Goal: Task Accomplishment & Management: Complete application form

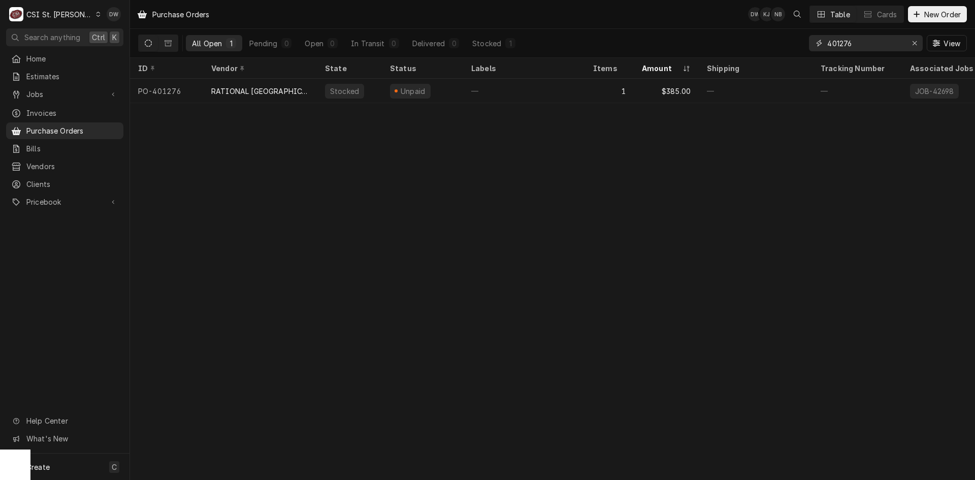
drag, startPoint x: 860, startPoint y: 45, endPoint x: 813, endPoint y: 46, distance: 47.8
click at [389, 46] on div "401276" at bounding box center [866, 43] width 114 height 16
paste input "349"
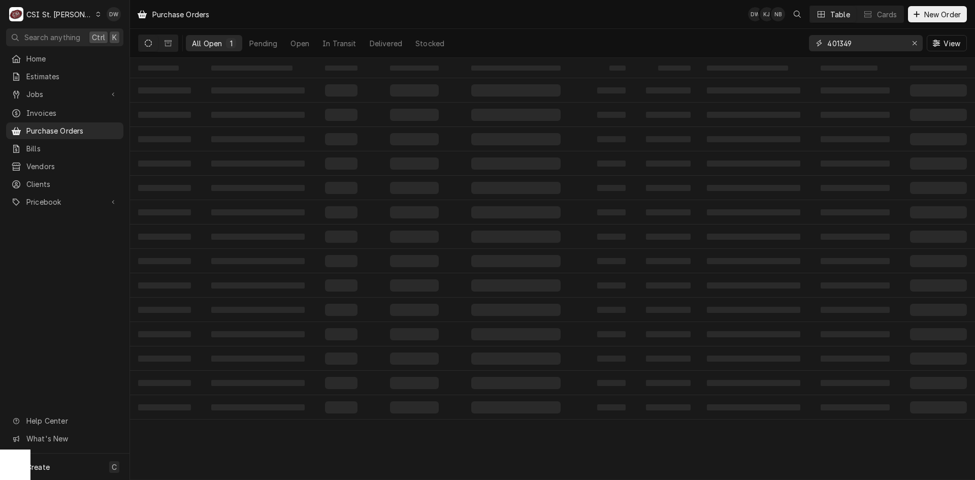
type input "401349"
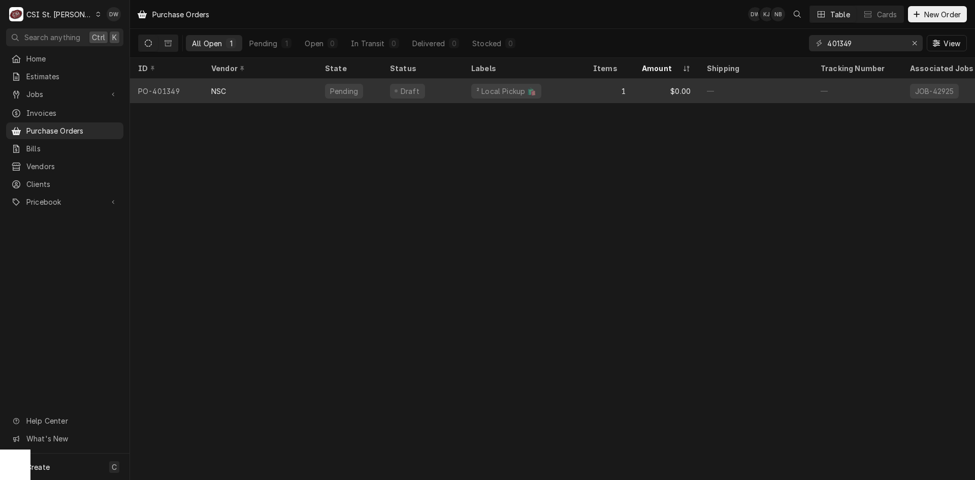
click at [220, 87] on div "NSC" at bounding box center [218, 91] width 15 height 11
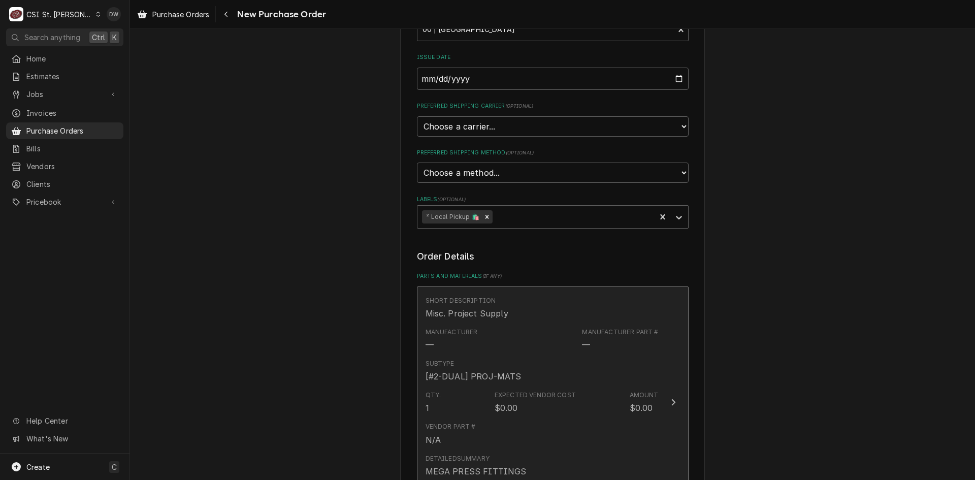
scroll to position [138, 0]
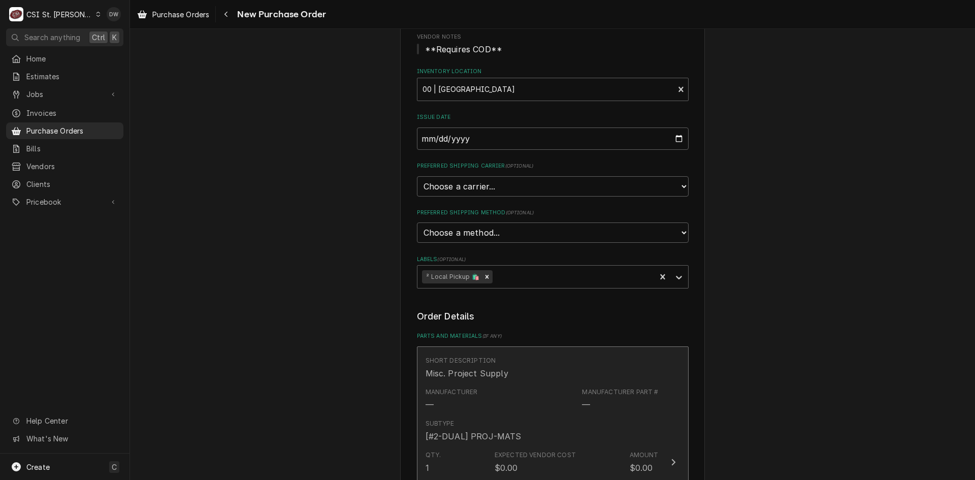
type textarea "x"
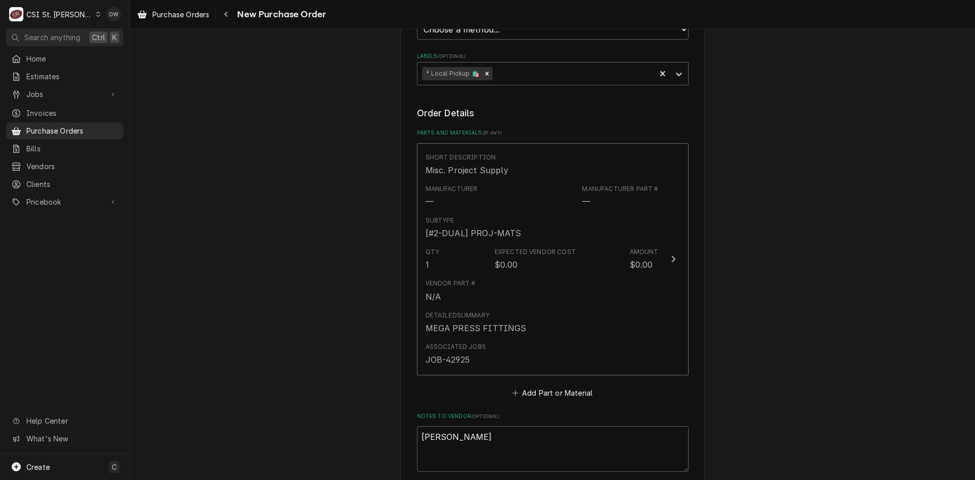
scroll to position [87, 0]
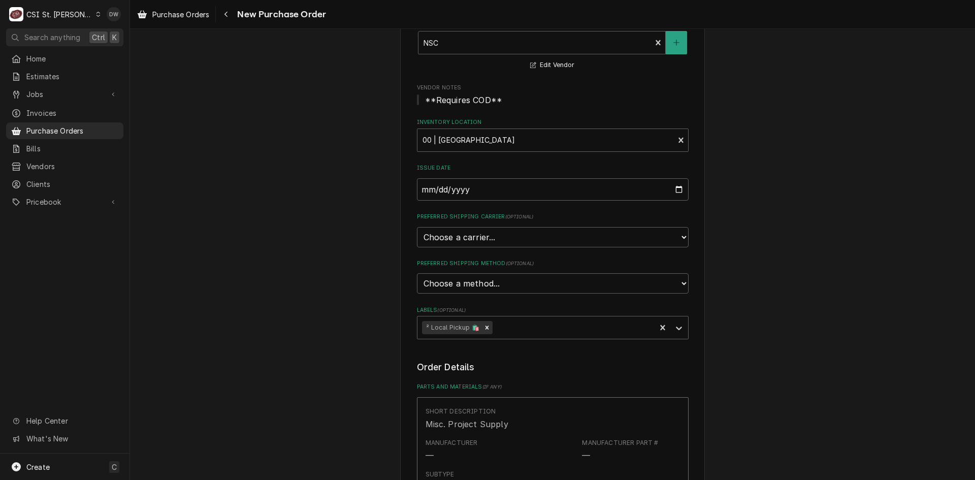
type textarea "x"
click at [175, 13] on span "Purchase Orders" at bounding box center [180, 14] width 57 height 11
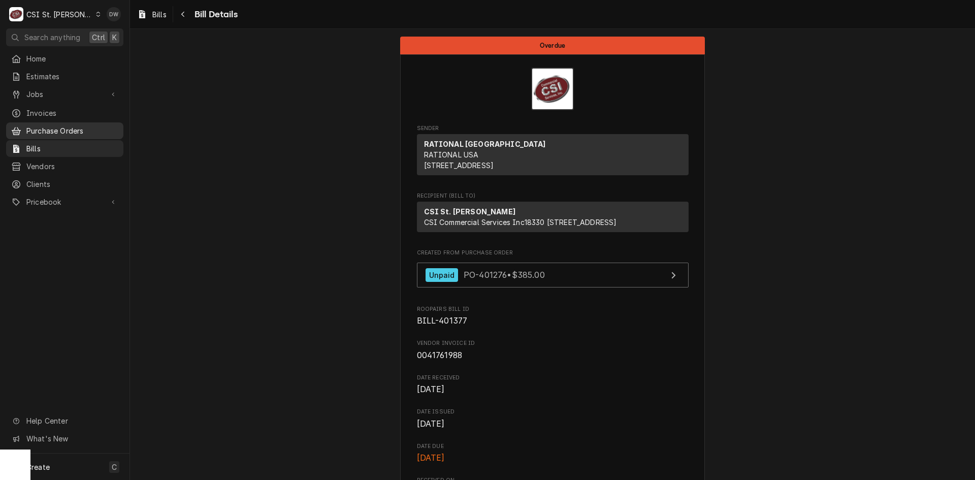
click at [41, 125] on span "Purchase Orders" at bounding box center [72, 130] width 92 height 11
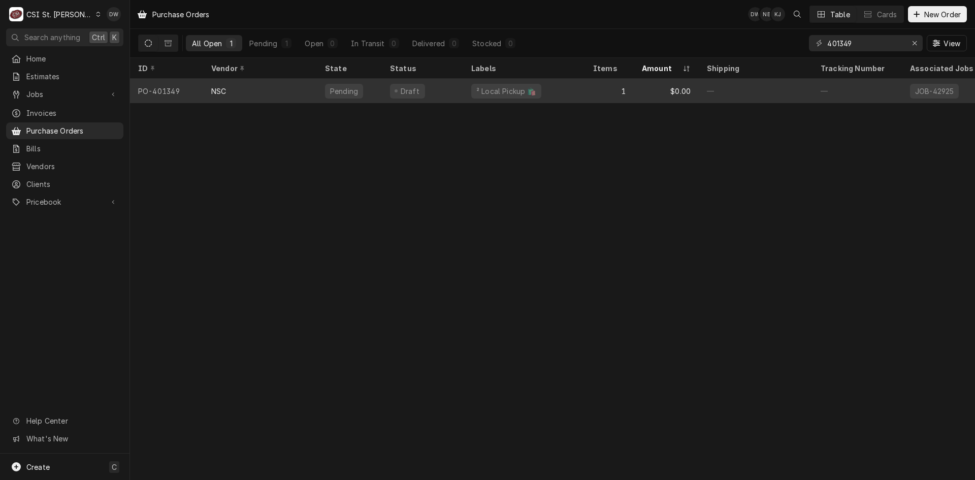
click at [362, 87] on div "Pending" at bounding box center [349, 91] width 65 height 24
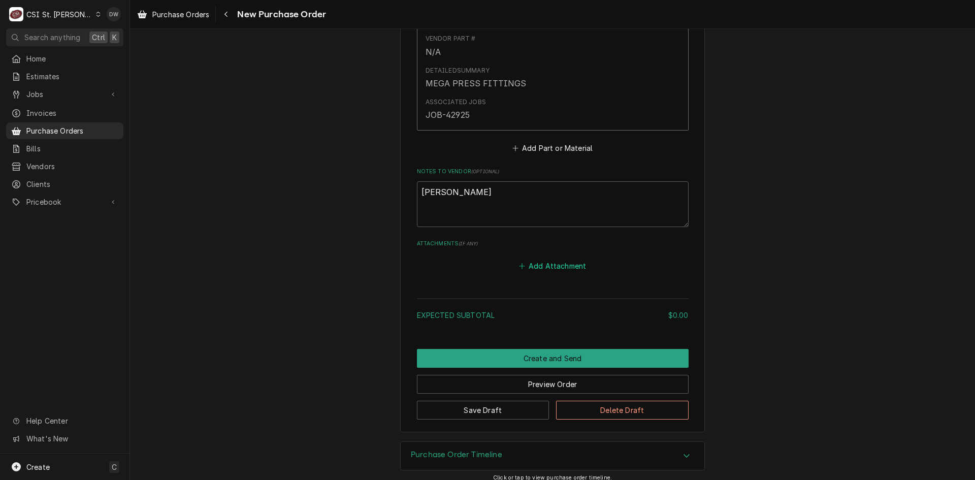
scroll to position [595, 0]
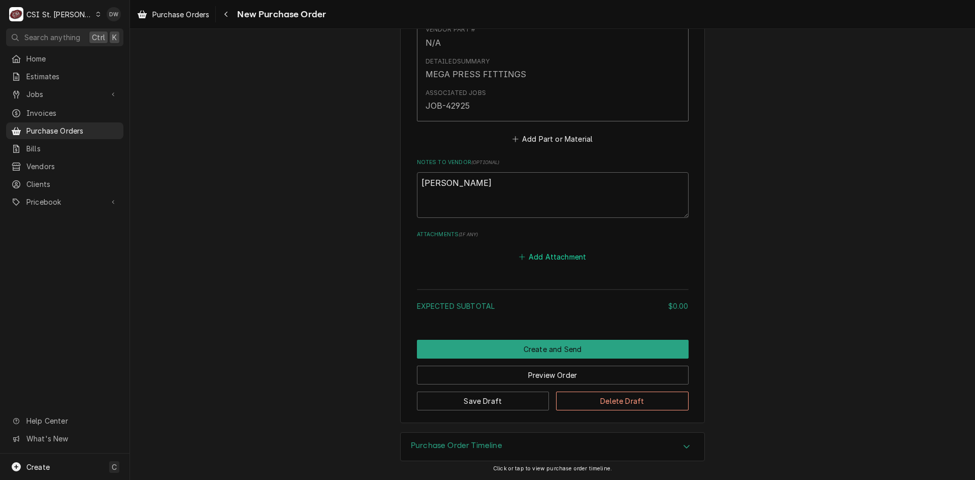
click at [540, 250] on button "Add Attachment" at bounding box center [552, 257] width 71 height 14
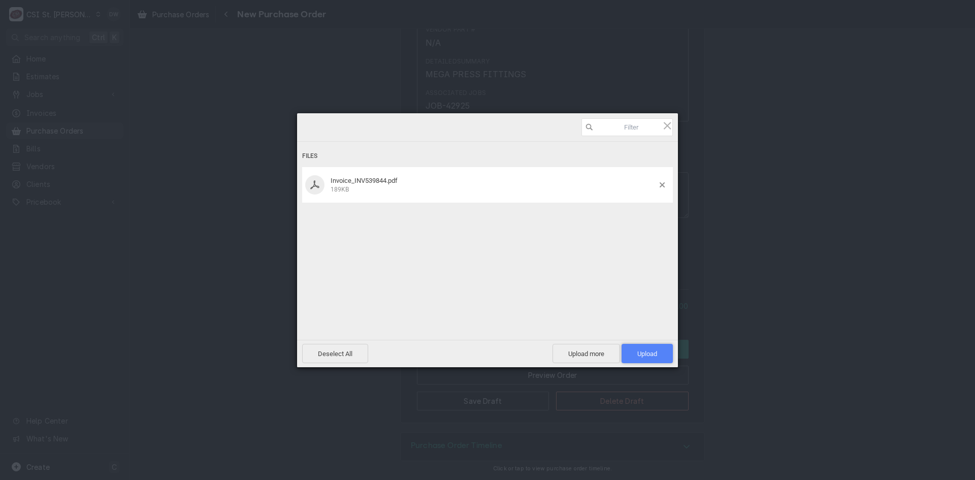
click at [642, 351] on span "Upload 1" at bounding box center [647, 354] width 20 height 8
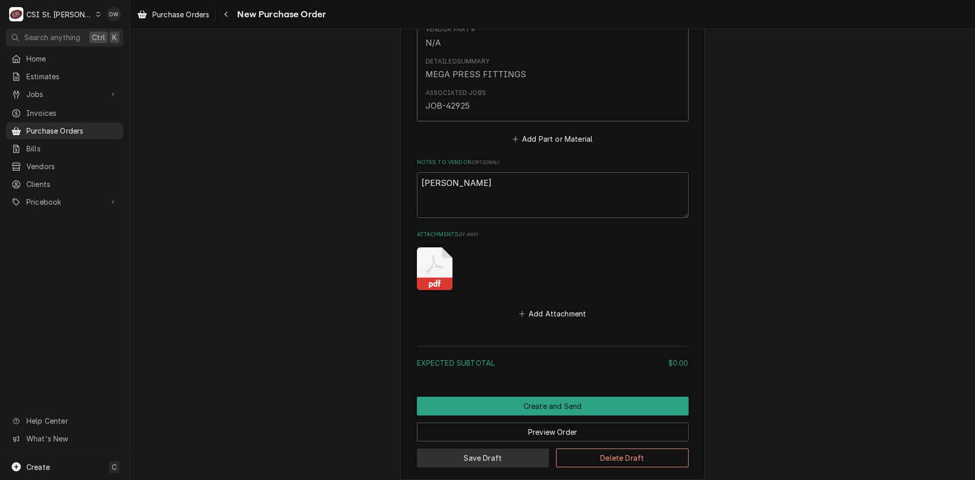
click at [489, 453] on button "Save Draft" at bounding box center [483, 457] width 133 height 19
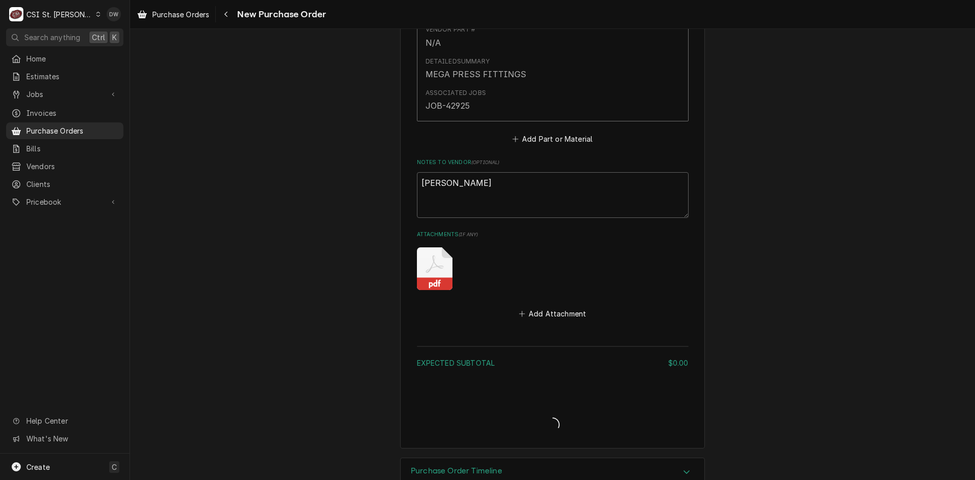
type textarea "x"
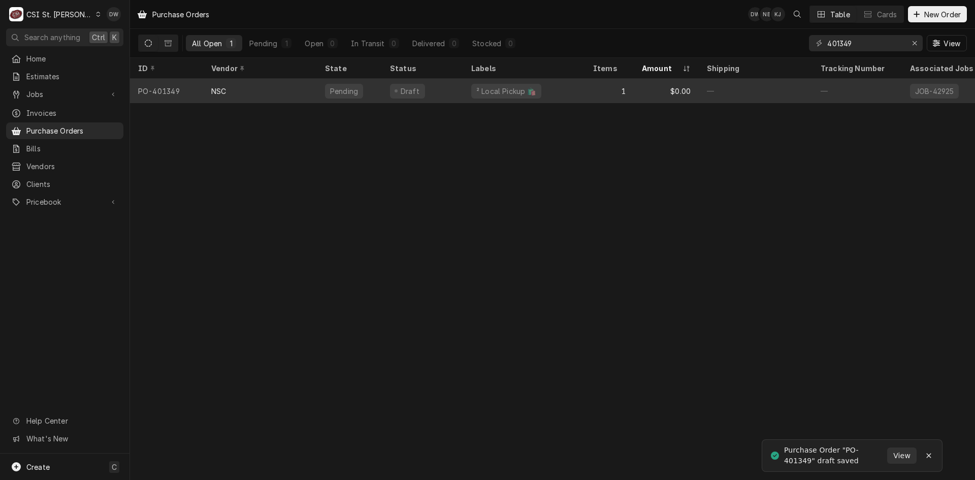
click at [232, 89] on div "NSC" at bounding box center [260, 91] width 114 height 24
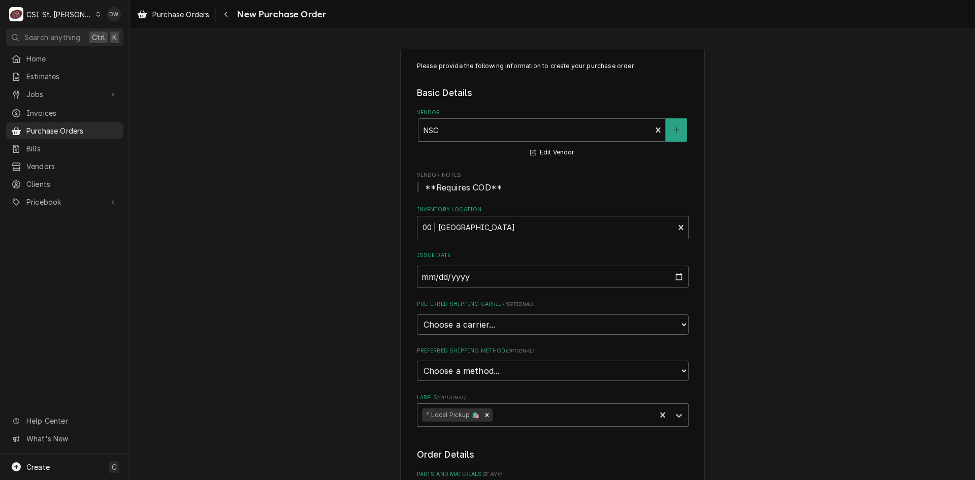
type textarea "x"
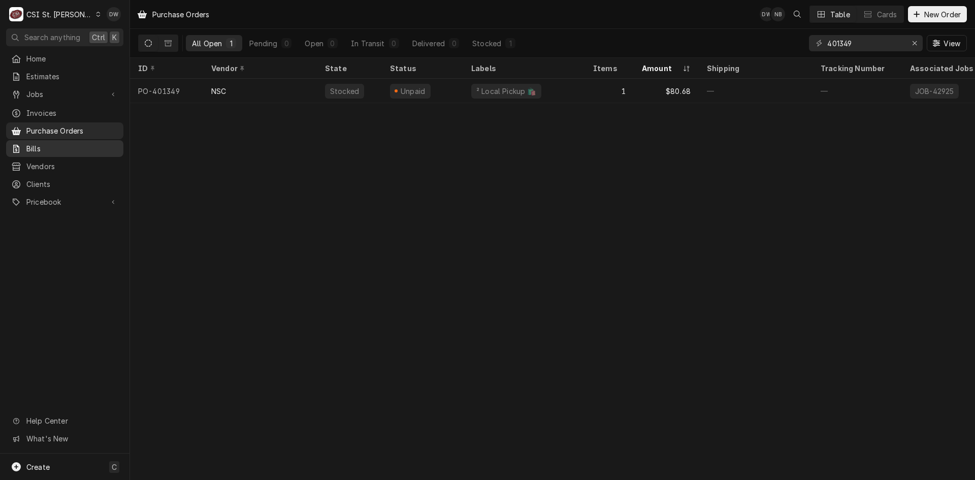
click at [40, 143] on span "Bills" at bounding box center [72, 148] width 92 height 11
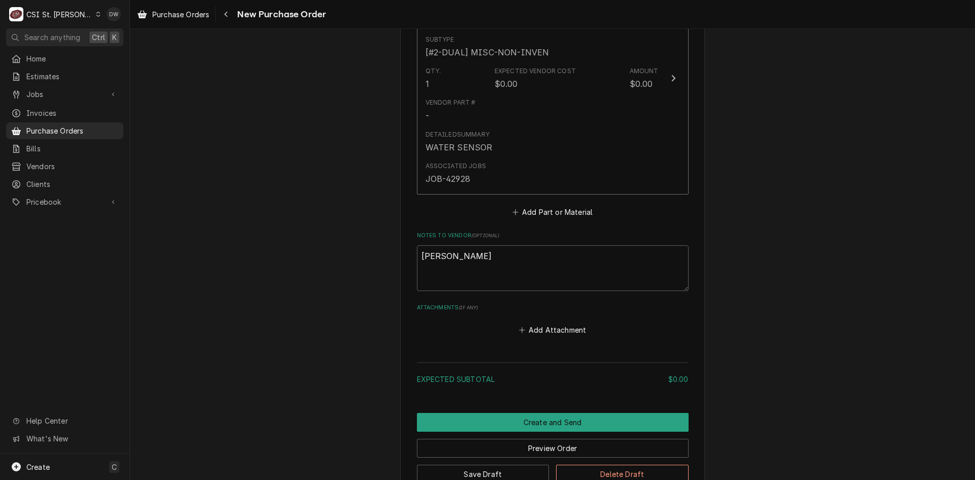
scroll to position [632, 0]
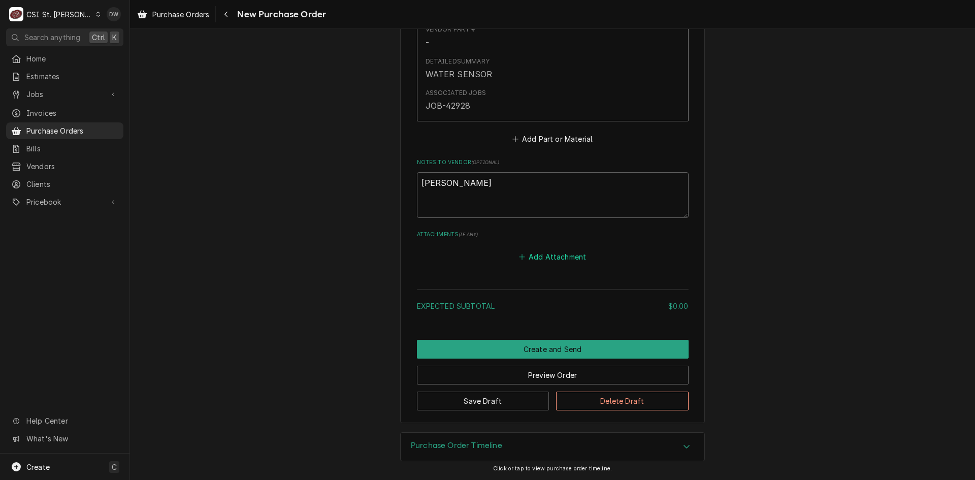
click at [553, 253] on button "Add Attachment" at bounding box center [552, 257] width 71 height 14
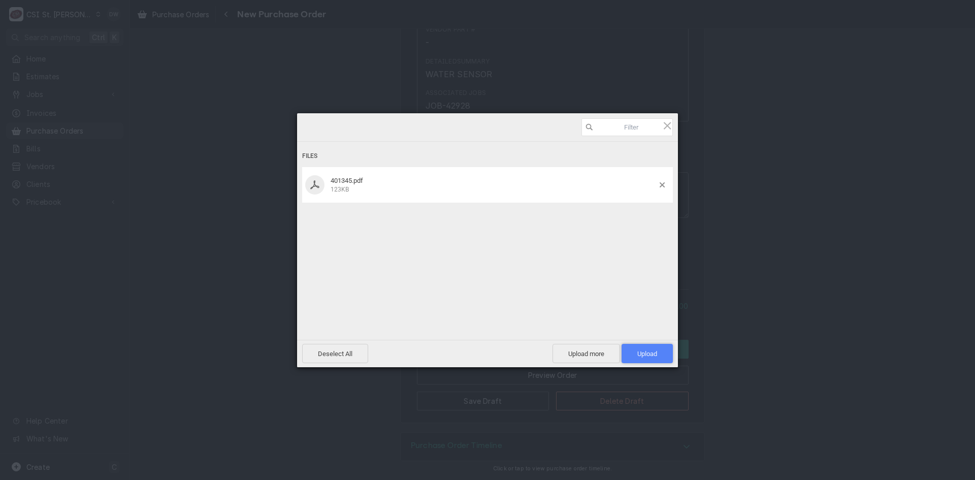
click at [646, 351] on span "Upload 1" at bounding box center [647, 354] width 20 height 8
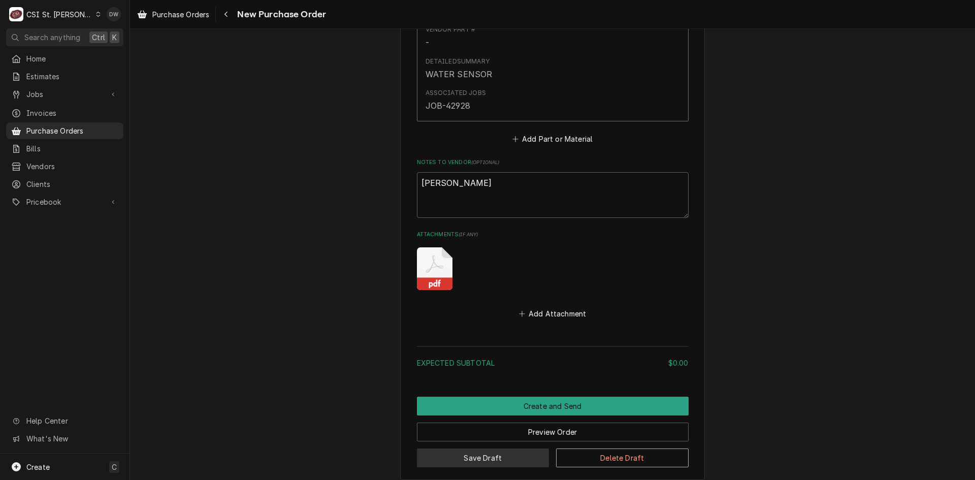
click at [508, 455] on button "Save Draft" at bounding box center [483, 457] width 133 height 19
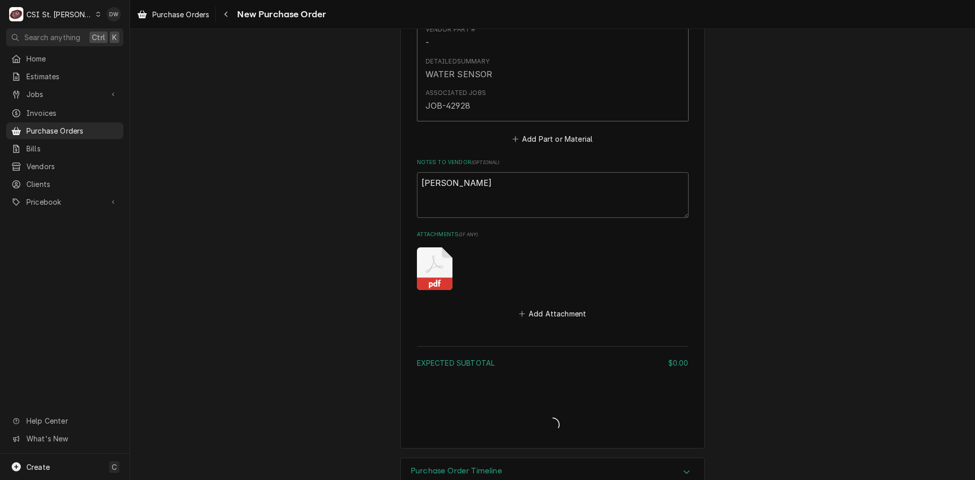
type textarea "x"
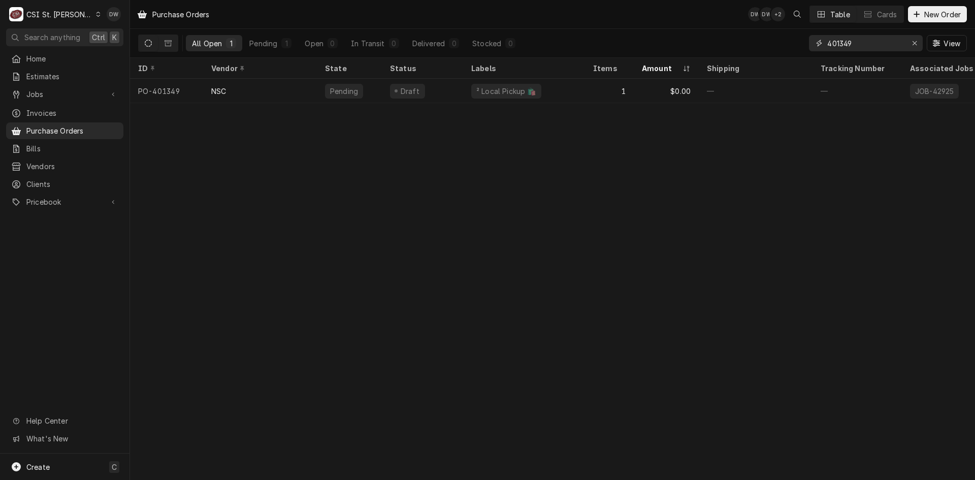
drag, startPoint x: 858, startPoint y: 44, endPoint x: 796, endPoint y: 49, distance: 62.2
click at [796, 49] on div "All Open 1 Pending 1 Open 0 In Transit 0 Delivered 0 Stocked 0 401349 View" at bounding box center [552, 43] width 829 height 28
paste input "288"
type input "401288"
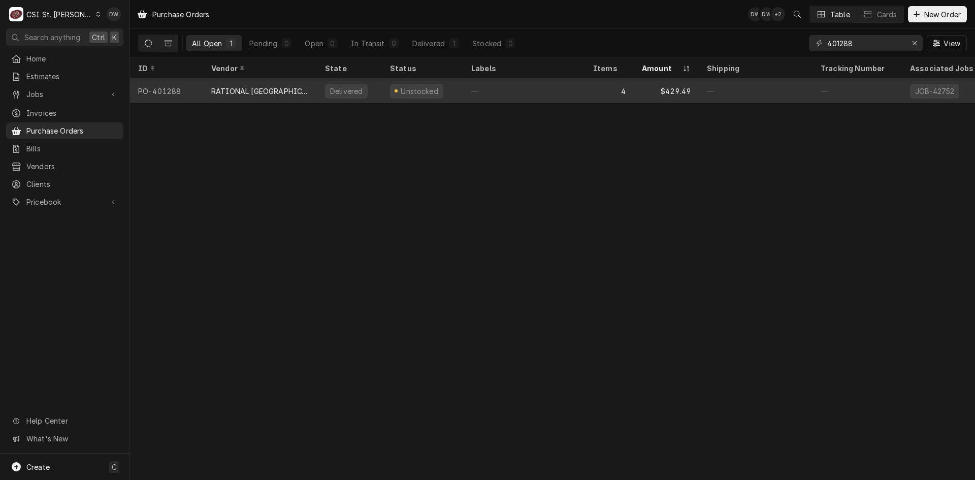
click at [266, 86] on div "RATIONAL [GEOGRAPHIC_DATA]" at bounding box center [260, 91] width 114 height 24
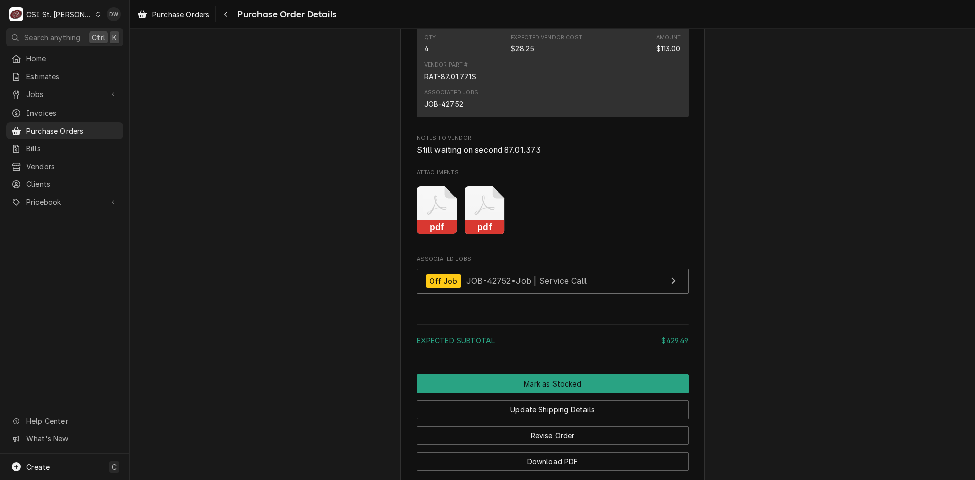
scroll to position [1473, 0]
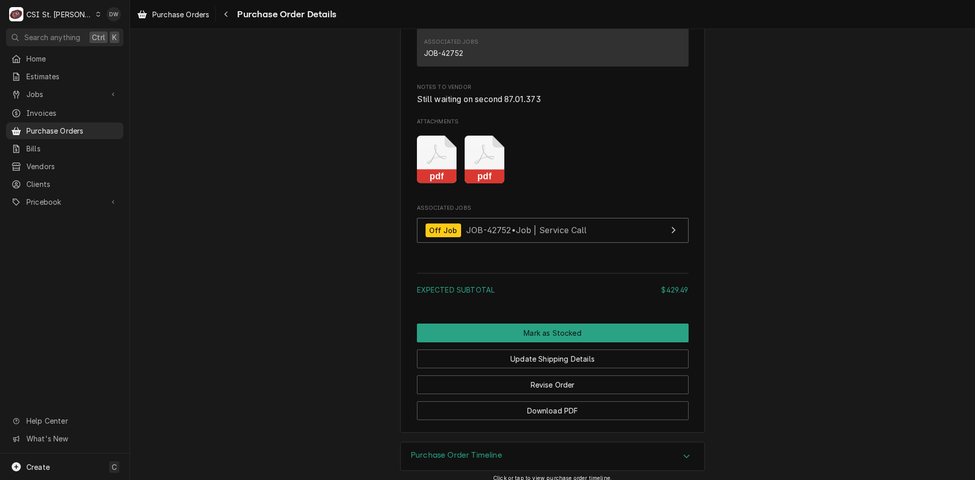
click at [483, 184] on icon "Attachments" at bounding box center [485, 160] width 40 height 48
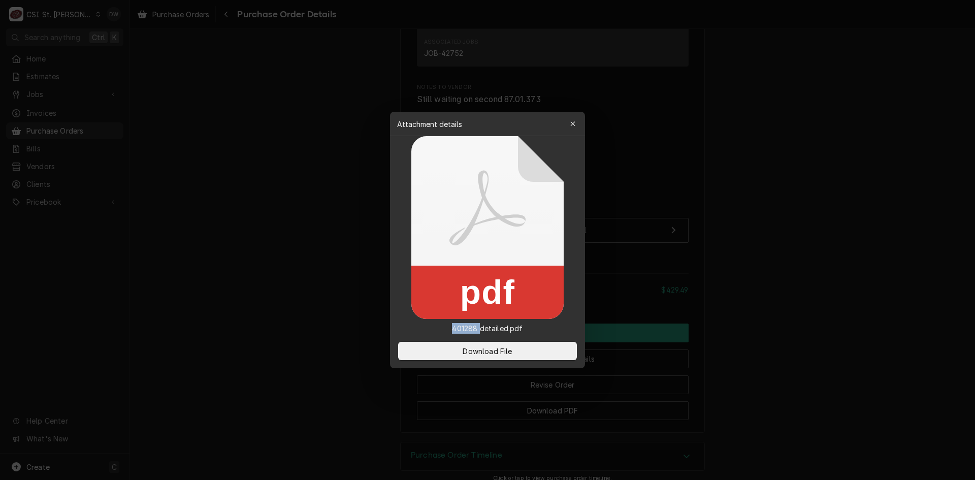
click at [483, 195] on icon at bounding box center [488, 207] width 76 height 75
click at [483, 348] on span "Download File" at bounding box center [487, 351] width 53 height 11
click at [574, 120] on icon "button" at bounding box center [573, 123] width 6 height 7
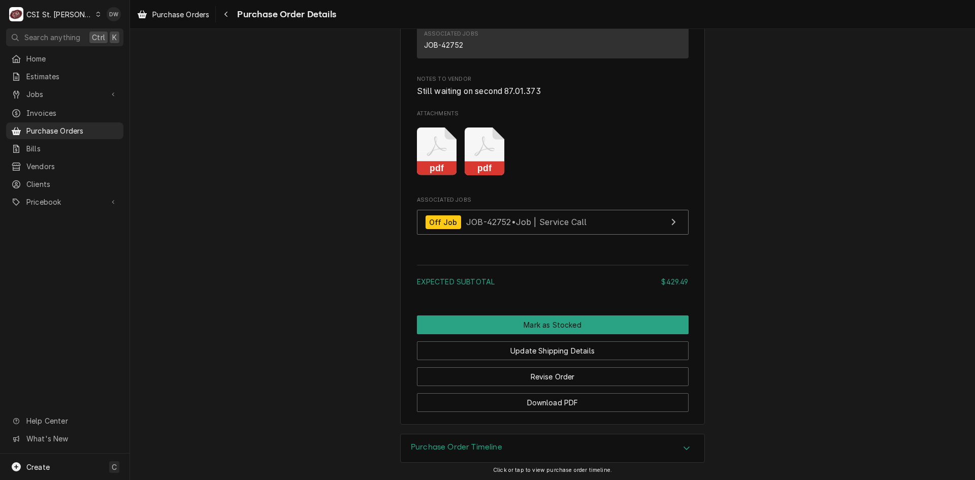
scroll to position [1515, 0]
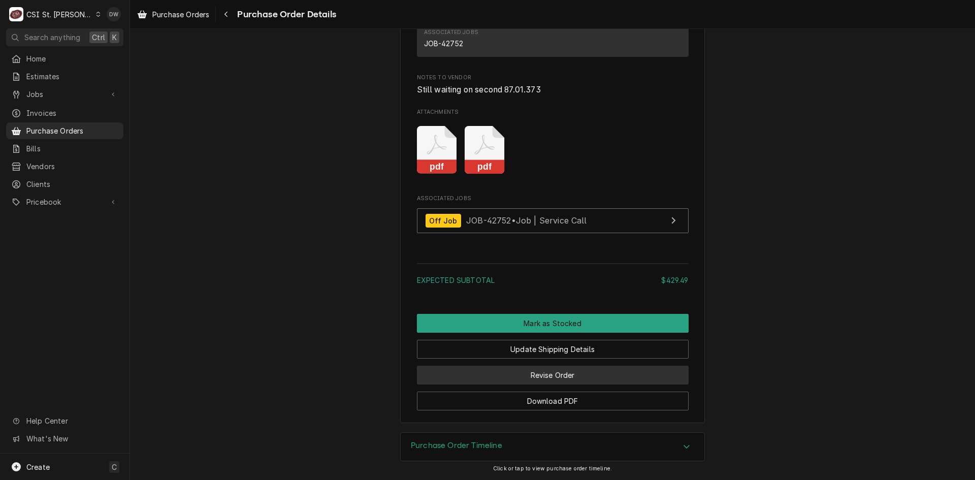
click at [546, 376] on button "Revise Order" at bounding box center [553, 375] width 272 height 19
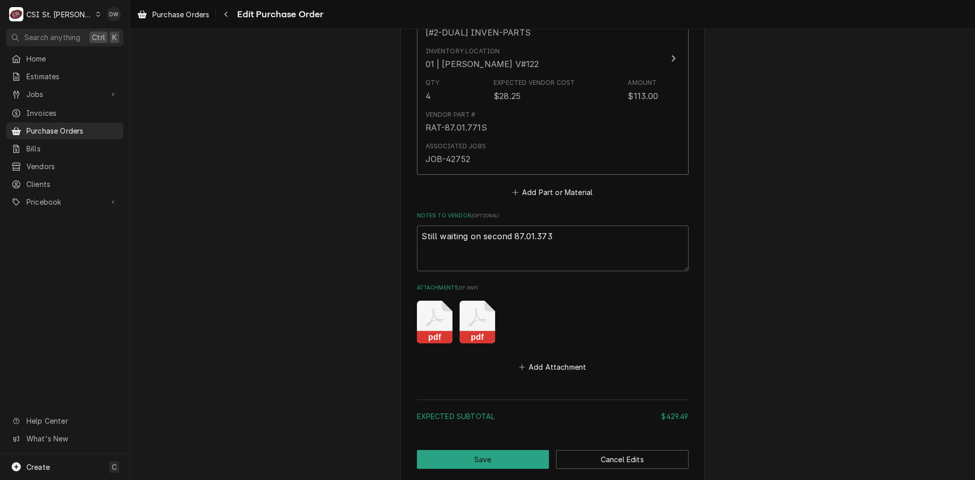
scroll to position [1336, 0]
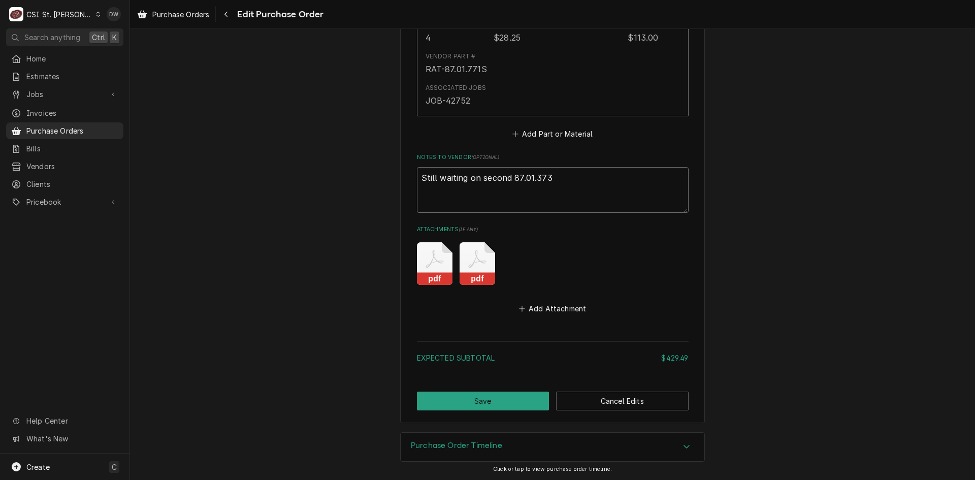
click at [579, 177] on textarea "Still waiting on second 87.01.373" at bounding box center [553, 190] width 272 height 46
type textarea "x"
type textarea "Still waiting on second 87.01.373"
type textarea "x"
type textarea "Still waiting on second 87.01.373"
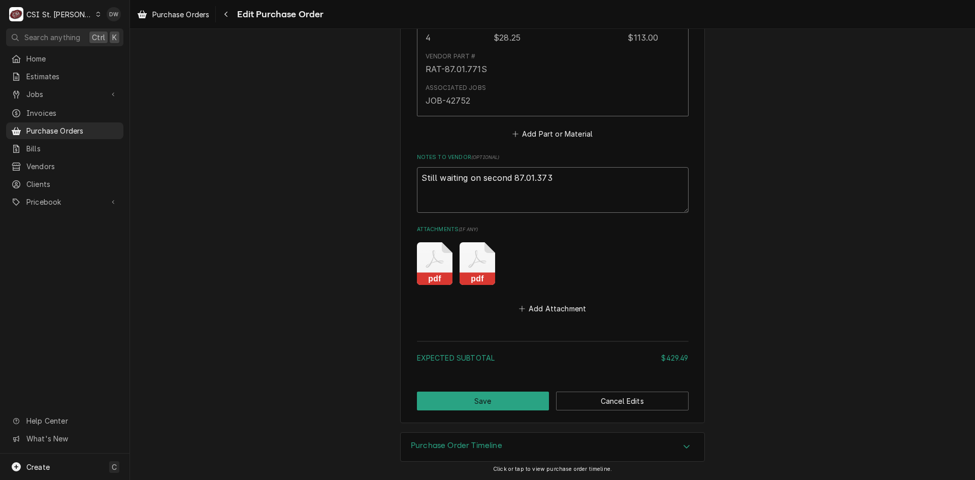
type textarea "x"
type textarea "Still waiting on second 87.01.373 M"
type textarea "x"
type textarea "Still waiting on second 87.01.373"
type textarea "x"
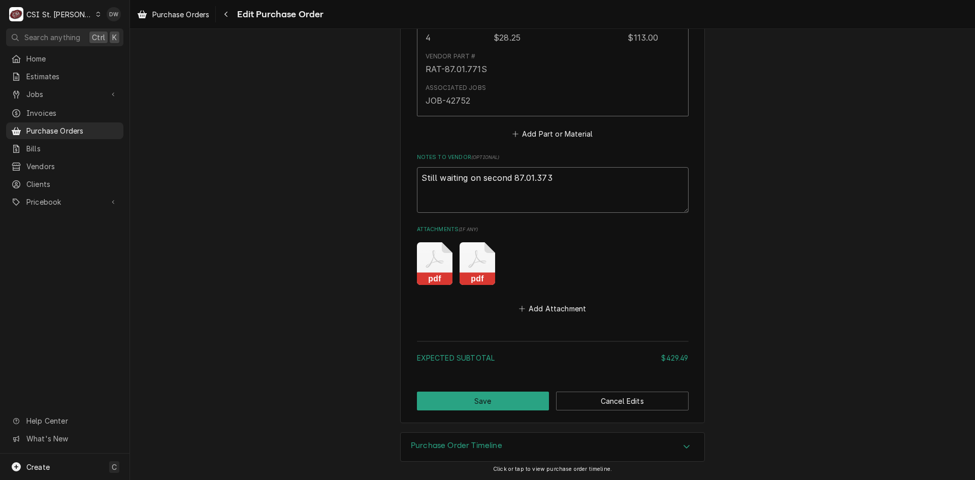
type textarea "Still waiting on second 87.01.373"
type textarea "x"
type textarea "Still waiting on second 87.01.373 M"
type textarea "x"
type textarea "Still waiting on second 87.01.373 Ma"
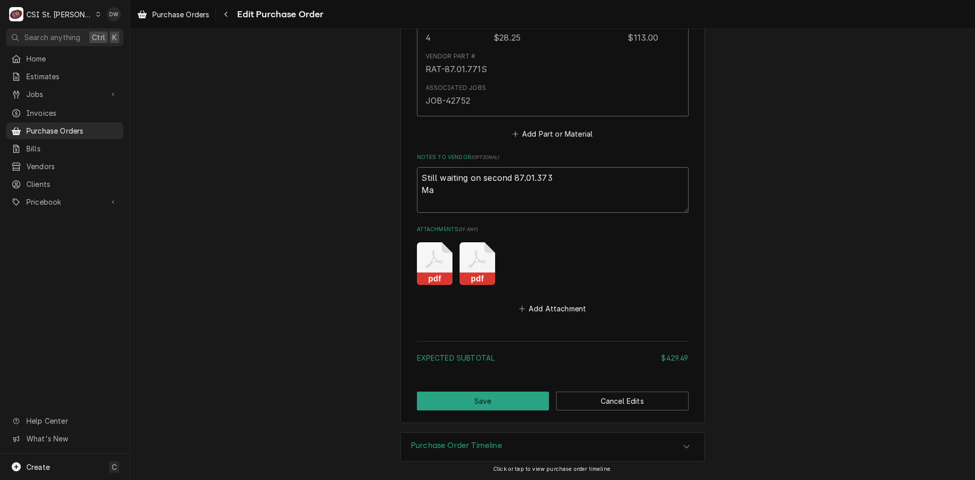
type textarea "x"
type textarea "Still waiting on second 87.01.373 Man"
type textarea "x"
type textarea "Still waiting on second 87.01.373 Manu"
type textarea "x"
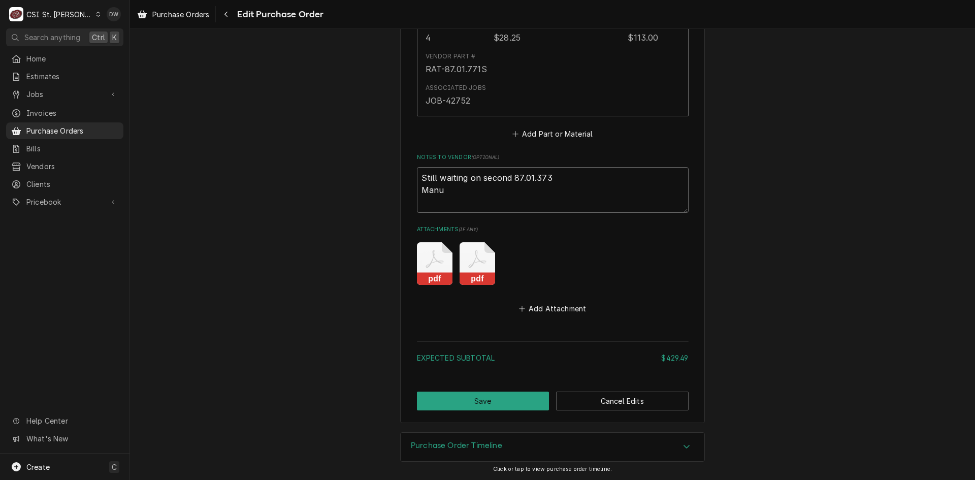
type textarea "Still waiting on second 87.01.373 Manua"
type textarea "x"
type textarea "Still waiting on second 87.01.373 Manual"
type textarea "x"
type textarea "Still waiting on second 87.01.373 Manuall"
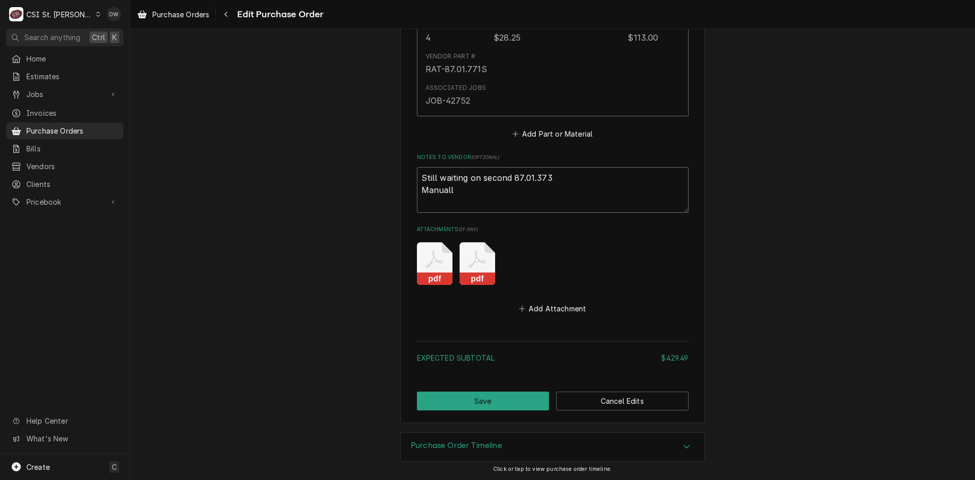
type textarea "x"
type textarea "Still waiting on second 87.01.373 Manually"
type textarea "x"
type textarea "Still waiting on second 87.01.373 Manually"
type textarea "x"
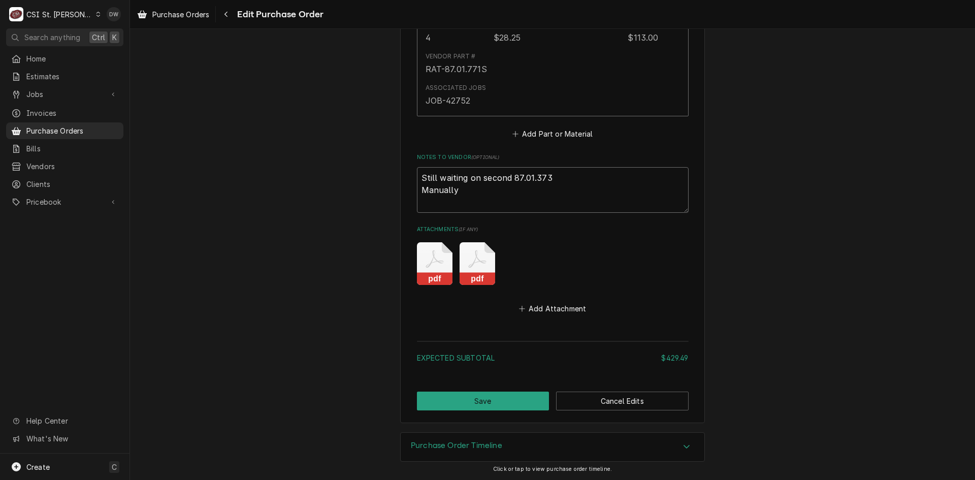
type textarea "Still waiting on second 87.01.373 Manually e"
type textarea "x"
type textarea "Still waiting on second 87.01.373 Manually en"
type textarea "x"
type textarea "Still waiting on second 87.01.373 Manually ent"
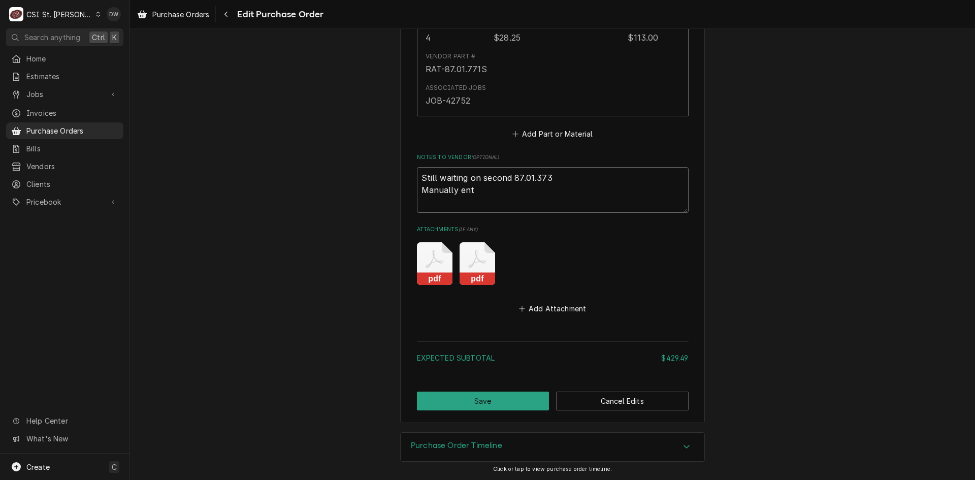
type textarea "x"
type textarea "Still waiting on second 87.01.373 Manually ente"
type textarea "x"
type textarea "Still waiting on second 87.01.373 Manually enter"
type textarea "x"
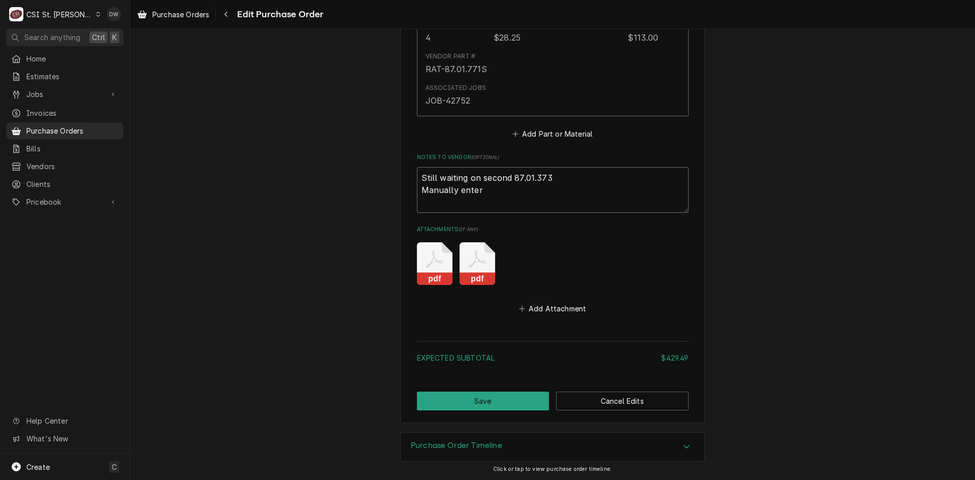
type textarea "Still waiting on second 87.01.373 Manually enteri"
type textarea "x"
type textarea "Still waiting on second 87.01.373 Manually enterin"
type textarea "x"
type textarea "Still waiting on second 87.01.373 Manually entering"
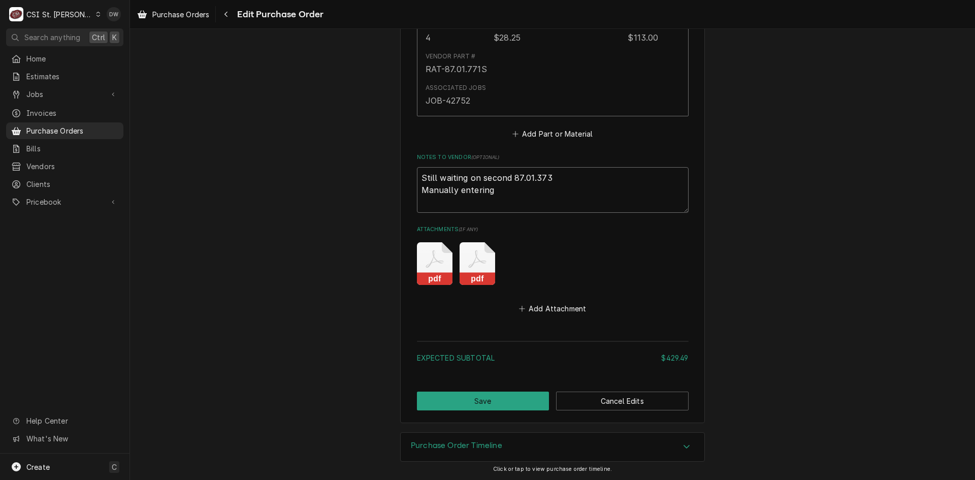
type textarea "x"
type textarea "Still waiting on second 87.01.373 Manually entering"
type textarea "x"
type textarea "Still waiting on second 87.01.373 Manually entering b"
type textarea "x"
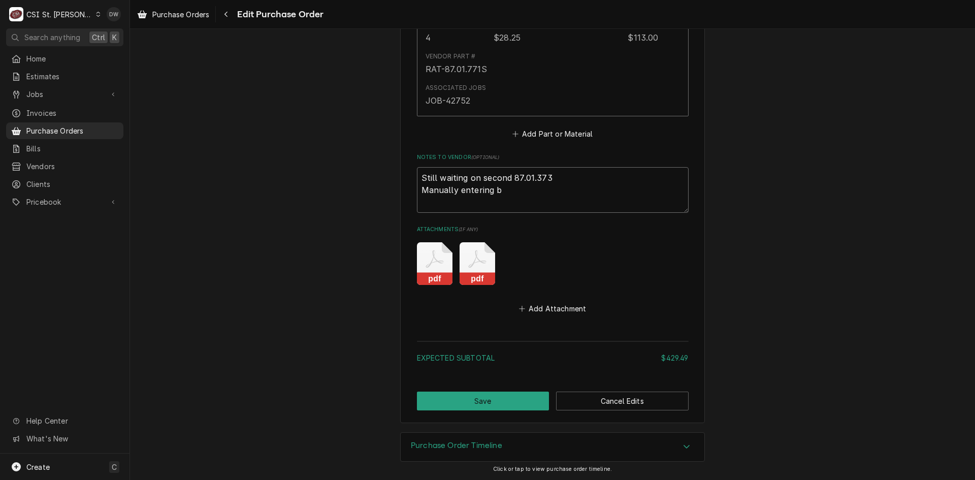
type textarea "Still waiting on second 87.01.373 Manually entering bi"
type textarea "x"
type textarea "Still waiting on second 87.01.373 Manually entering bil"
type textarea "x"
type textarea "Still waiting on second 87.01.373 Manually entering bill"
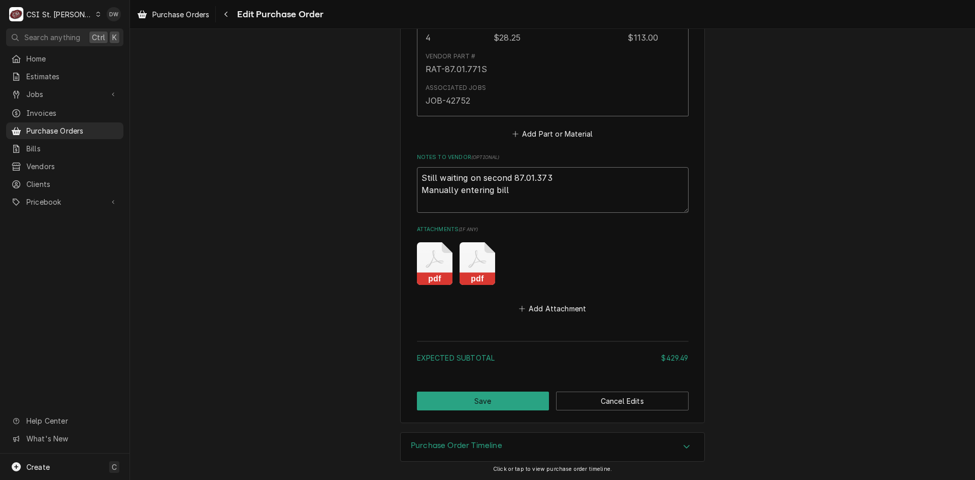
type textarea "x"
type textarea "Still waiting on second 87.01.373 Manually entering bill"
paste textarea "401288"
type textarea "x"
type textarea "Still waiting on second 87.01.373 Manually entering bill 401288"
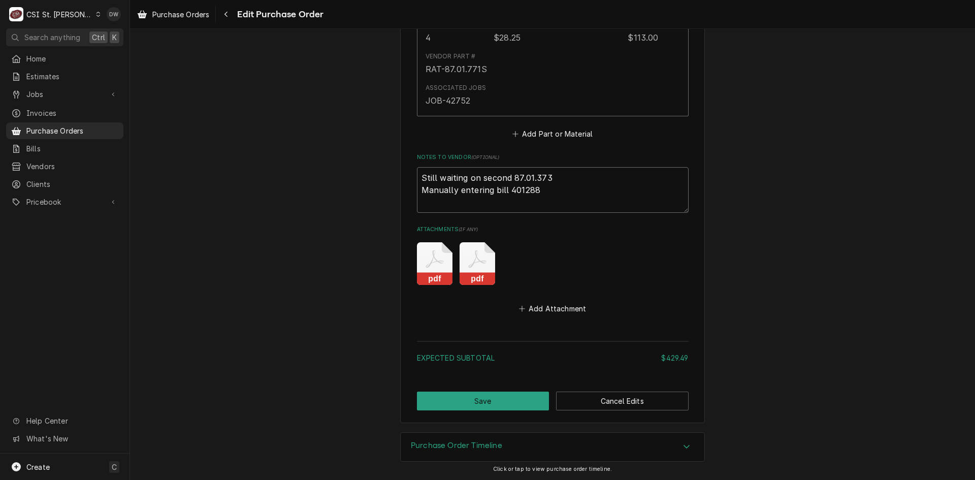
type textarea "x"
type textarea "Still waiting on second 87.01.373 Manually entering bill 401288"
type textarea "x"
type textarea "Still waiting on second 87.01.373 Manually entering bill 401288 -"
type textarea "x"
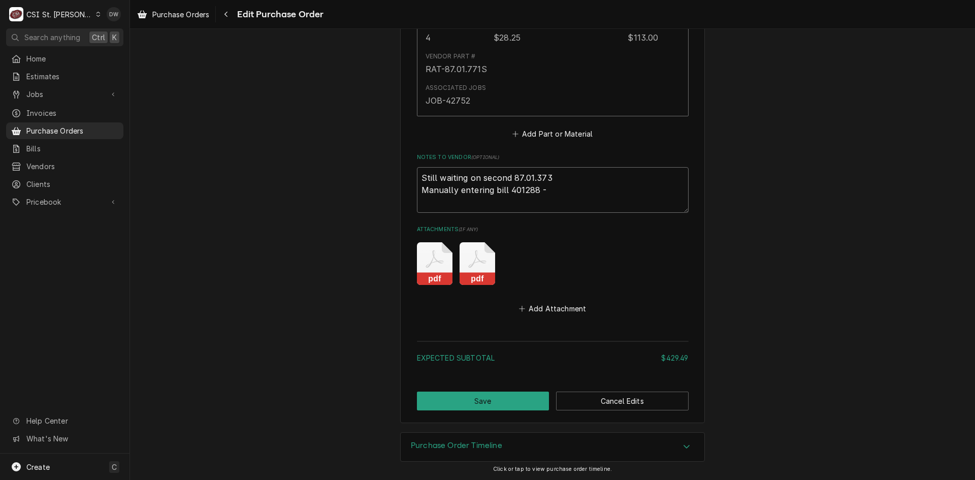
type textarea "Still waiting on second 87.01.373 Manually entering bill 401288 -"
type textarea "x"
type textarea "Still waiting on second 87.01.373 Manually entering bill 401288 - d"
type textarea "x"
type textarea "Still waiting on second 87.01.373 Manually entering bill 401288 - dw"
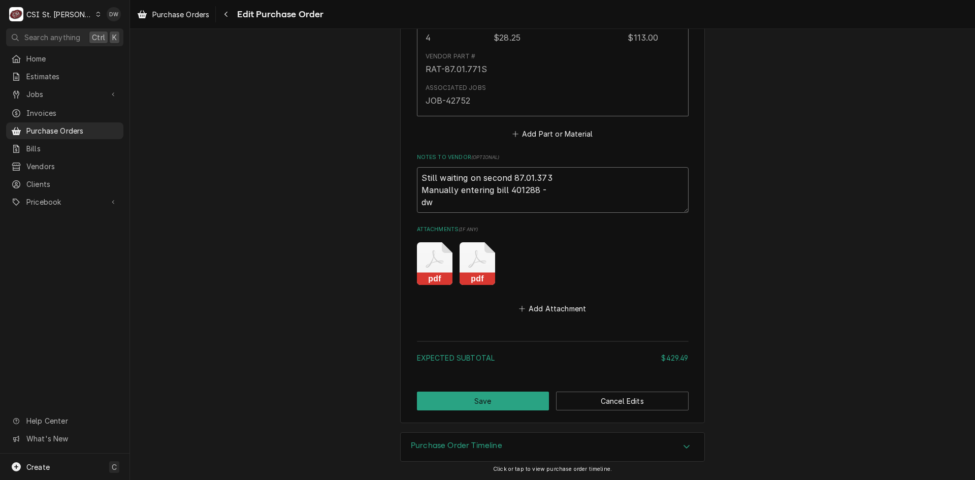
type textarea "x"
type textarea "Still waiting on second 87.01.373 Manually entering bill 401288 - d"
type textarea "x"
type textarea "Still waiting on second 87.01.373 Manually entering bill 401288 -"
type textarea "x"
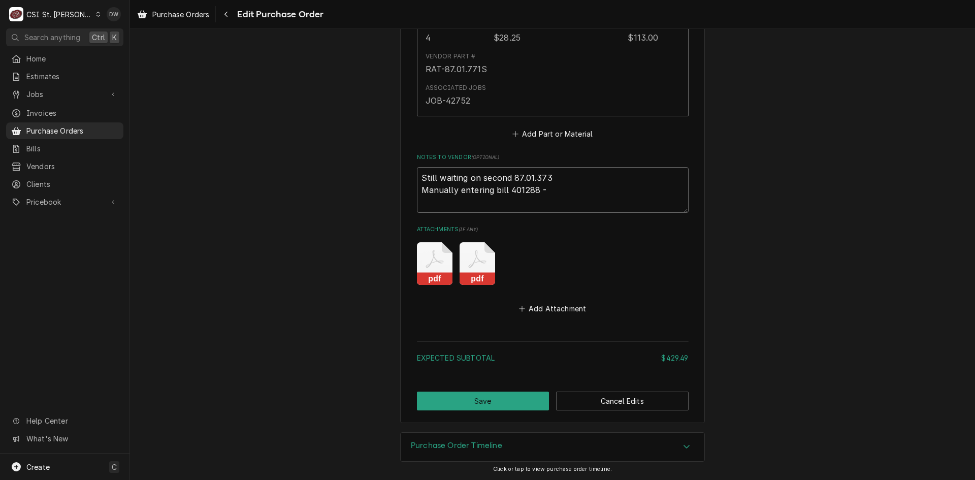
type textarea "Still waiting on second 87.01.373 Manually entering bill 401288 -"
type textarea "x"
type textarea "Still waiting on second 87.01.373 Manually entering bill 401288 -"
type textarea "x"
type textarea "Still waiting on second 87.01.373 Manually entering bill 401288 - d"
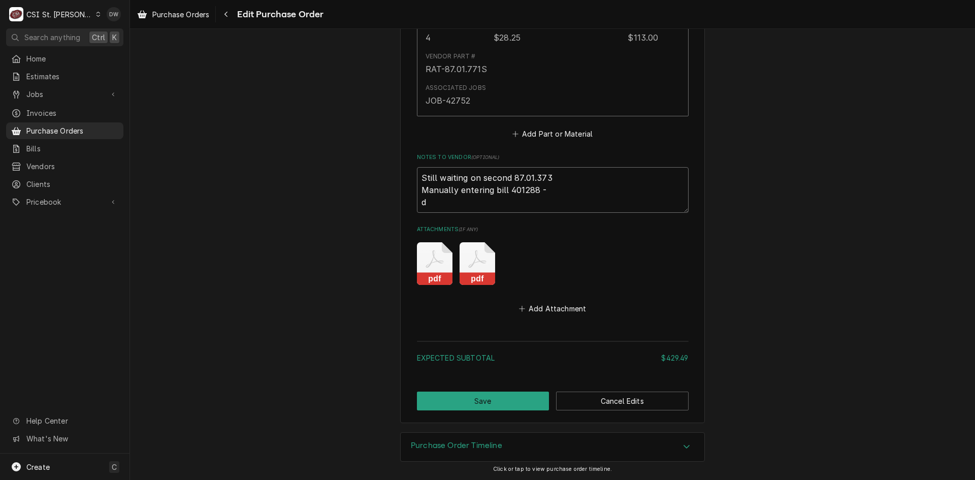
type textarea "x"
type textarea "Still waiting on second 87.01.373 Manually entering bill 401288 - dw"
type textarea "x"
type textarea "Still waiting on second 87.01.373 Manually entering bill 401288 - d"
type textarea "x"
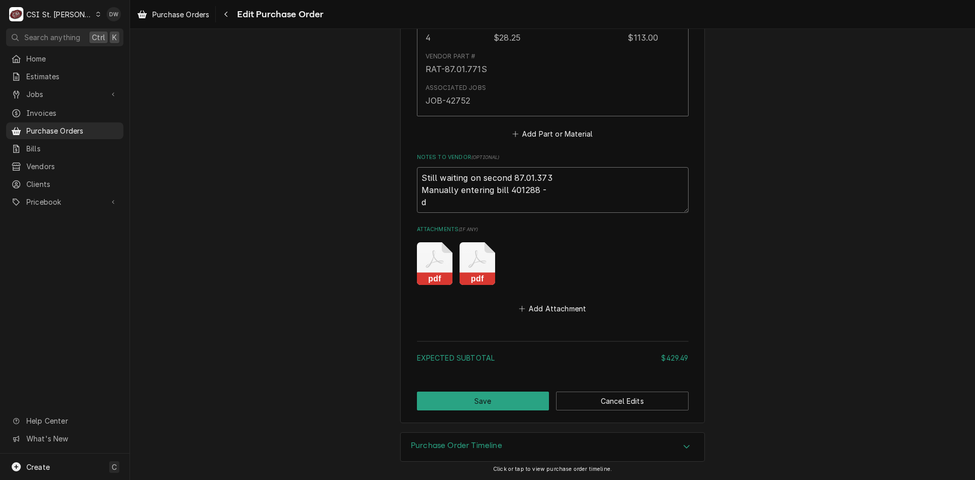
type textarea "Still waiting on second 87.01.373 Manually entering bill 401288 -"
type textarea "x"
type textarea "Still waiting on second 87.01.373 Manually entering bill 401288 -"
type textarea "x"
type textarea "Still waiting on second 87.01.373 Manually entering bill 401288 -D"
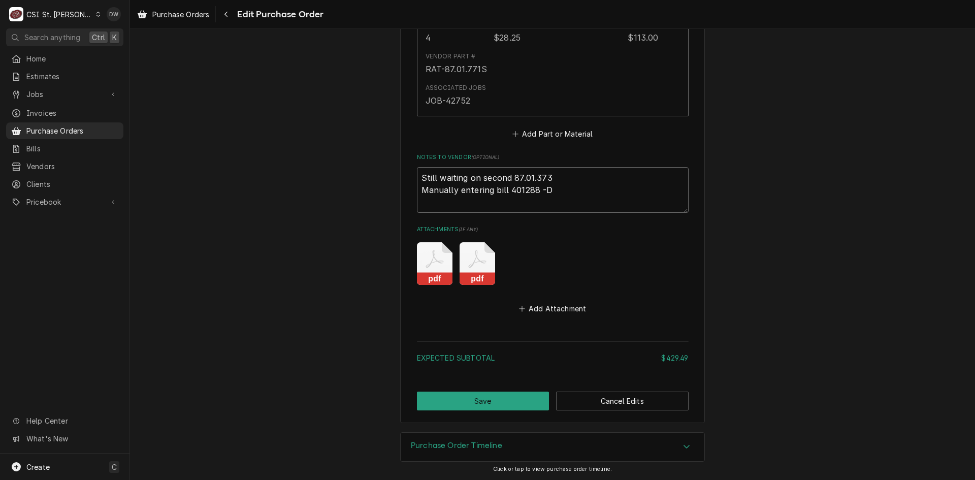
type textarea "x"
type textarea "Still waiting on second 87.01.373 Manually entering bill 401288 -DW"
click at [507, 399] on button "Save" at bounding box center [483, 401] width 133 height 19
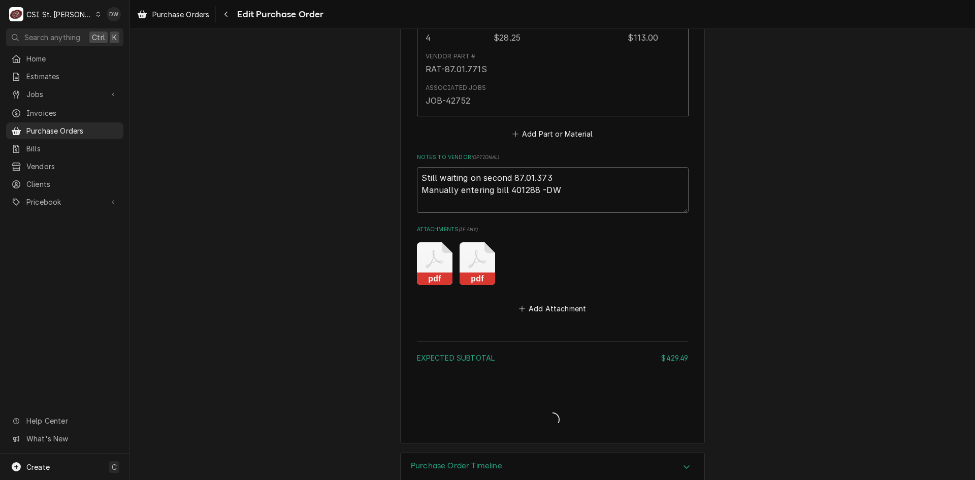
type textarea "x"
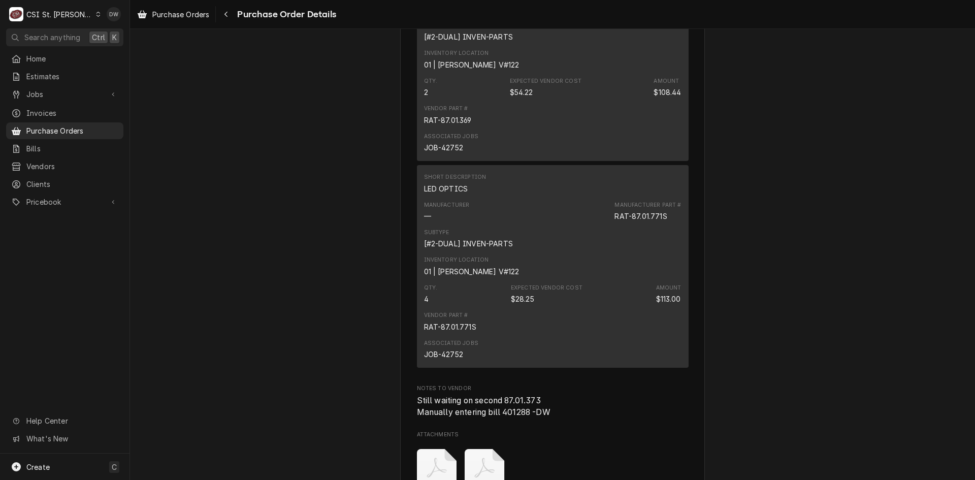
scroll to position [1168, 0]
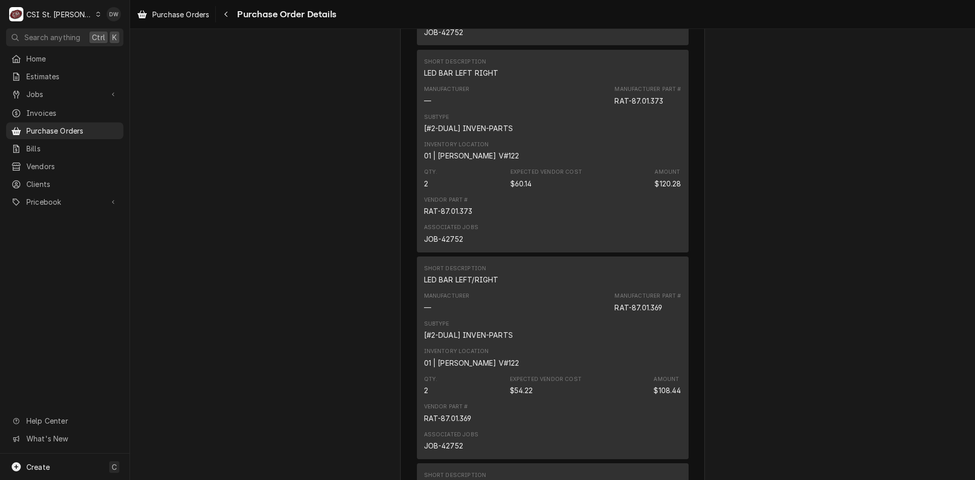
scroll to position [813, 0]
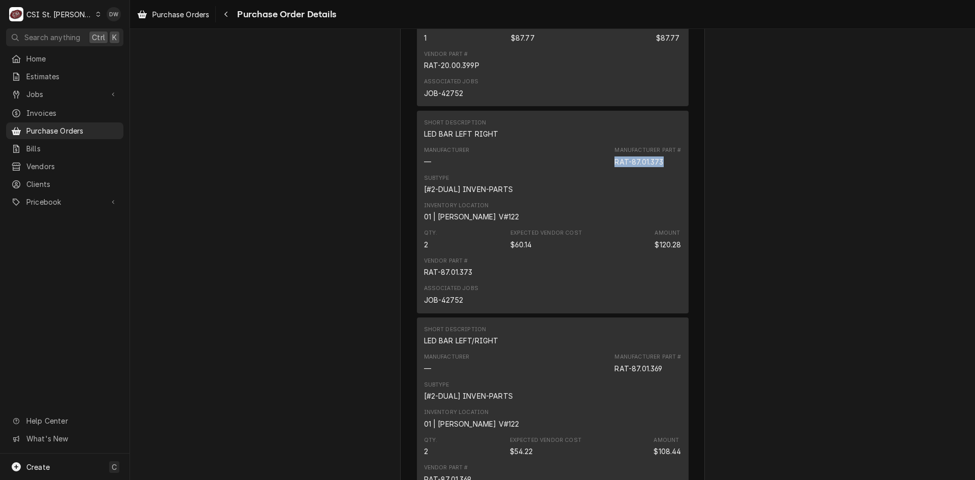
drag, startPoint x: 659, startPoint y: 192, endPoint x: 608, endPoint y: 195, distance: 50.9
click at [608, 170] on div "Manufacturer — Manufacturer Part # RAT-87.01.373" at bounding box center [553, 156] width 258 height 27
copy div "RAT-87.01.373"
drag, startPoint x: 459, startPoint y: 333, endPoint x: 403, endPoint y: 334, distance: 56.4
click at [403, 334] on div "Vendor RATIONAL USA RATIONAL USA 1701 Golf Road Suite C-120, Commercium Rolling…" at bounding box center [552, 174] width 305 height 1864
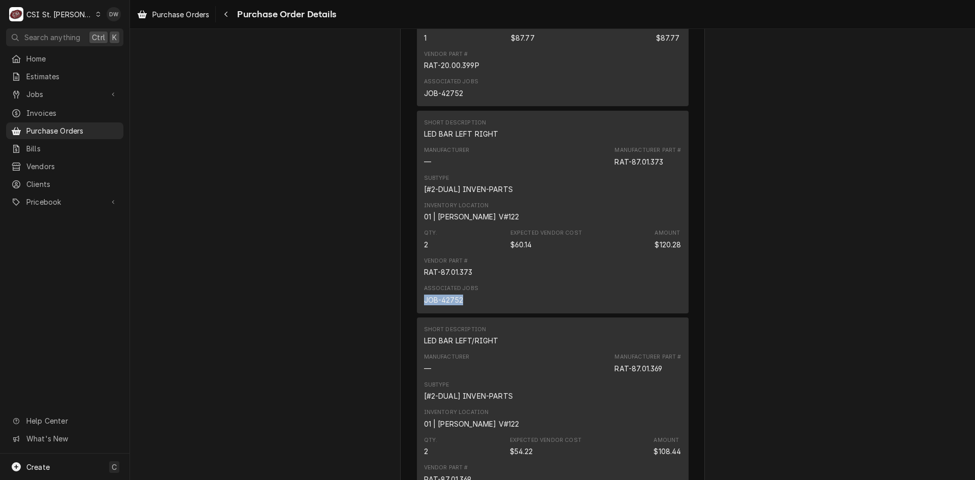
copy div "JOB-42752"
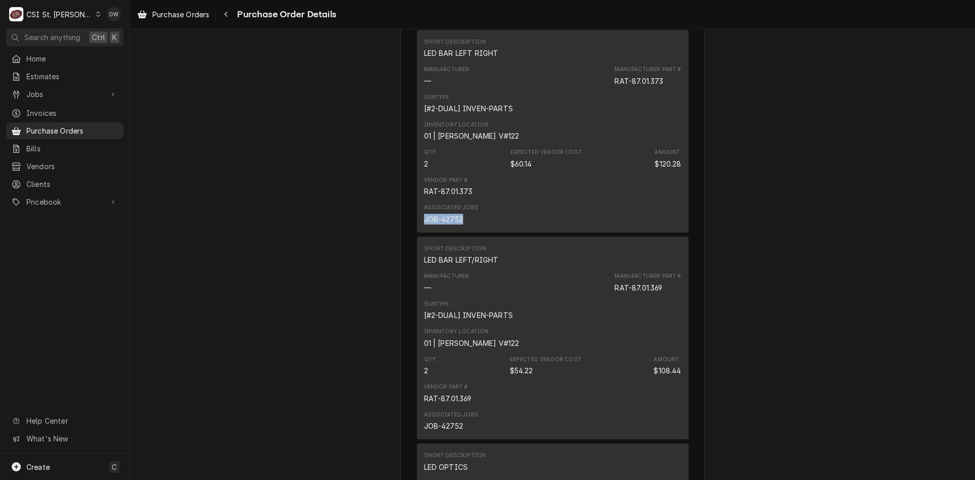
scroll to position [1067, 0]
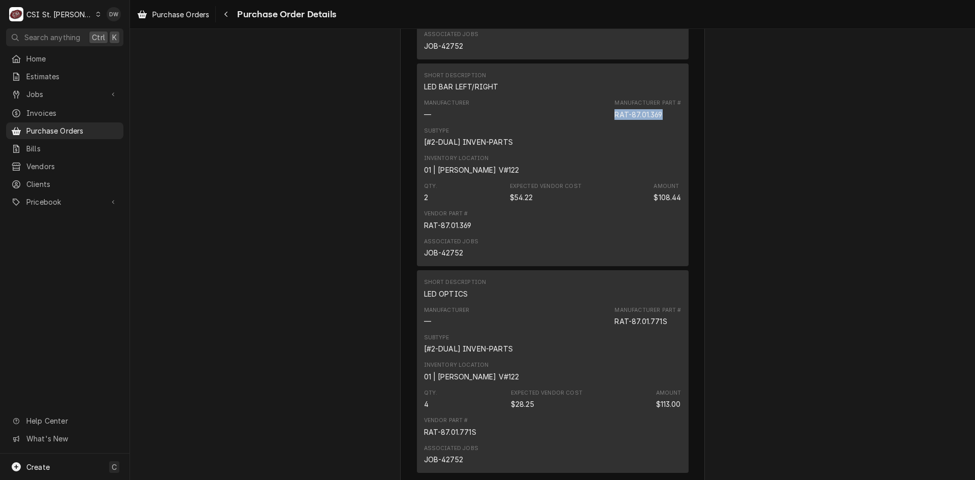
drag, startPoint x: 659, startPoint y: 145, endPoint x: 608, endPoint y: 153, distance: 51.5
click at [608, 123] on div "Manufacturer — Manufacturer Part # RAT-87.01.369" at bounding box center [553, 108] width 258 height 27
copy div "RAT-87.01.369"
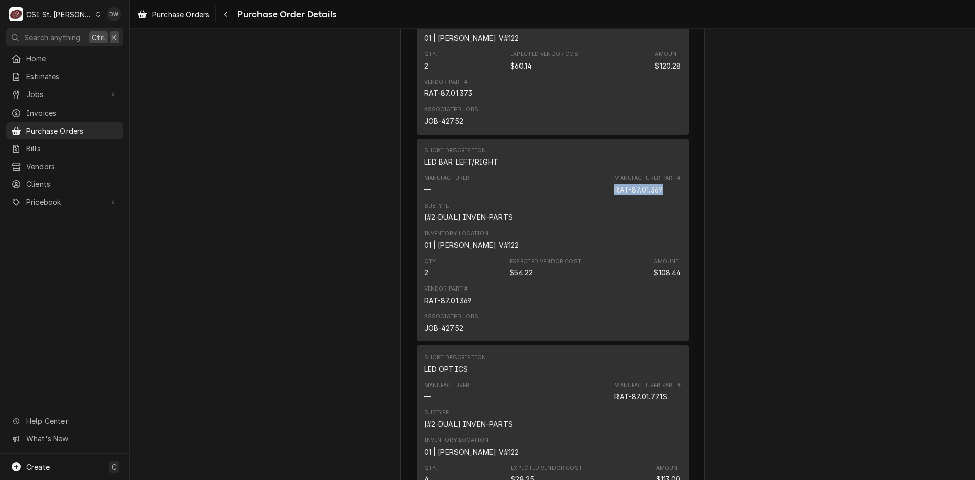
scroll to position [1016, 0]
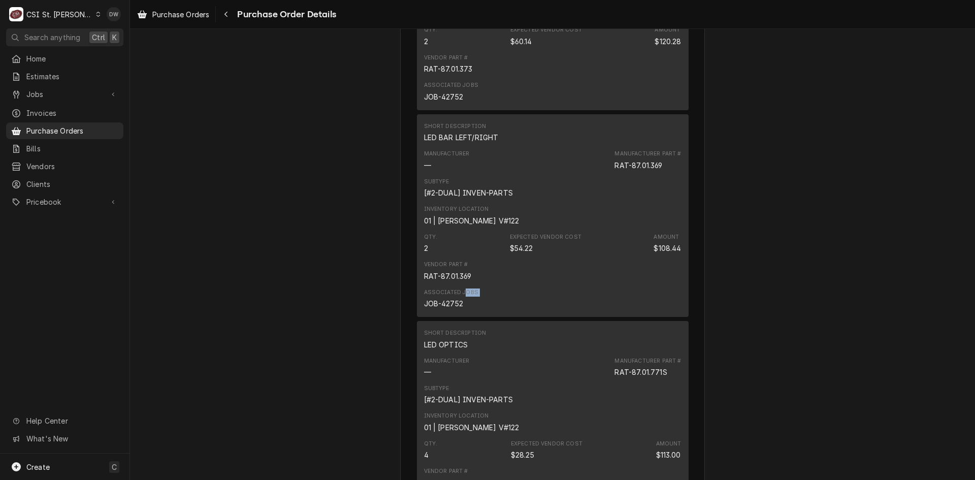
drag, startPoint x: 462, startPoint y: 331, endPoint x: 448, endPoint y: 338, distance: 15.4
click at [427, 309] on div "Associated Jobs JOB-42752" at bounding box center [451, 298] width 54 height 20
click at [464, 309] on div "Associated Jobs JOB-42752" at bounding box center [451, 298] width 54 height 20
drag, startPoint x: 461, startPoint y: 336, endPoint x: 401, endPoint y: 341, distance: 60.2
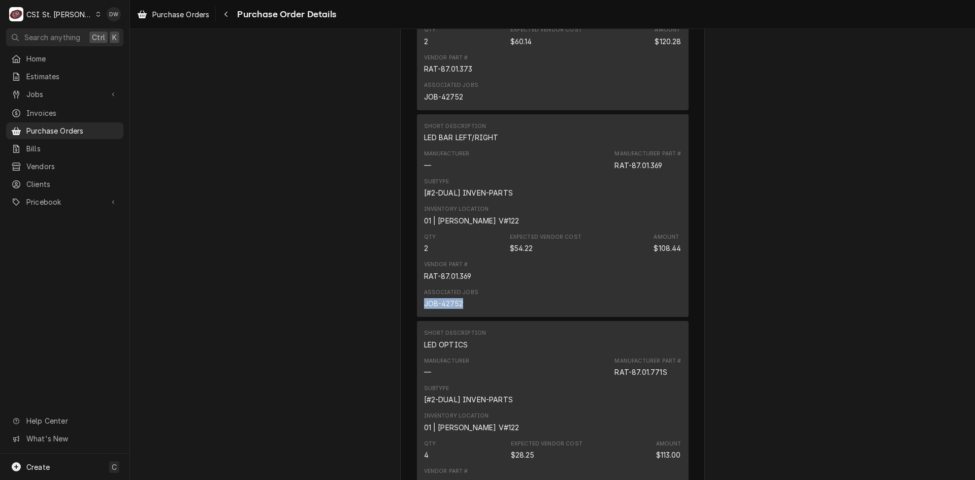
copy div "JOB-42752"
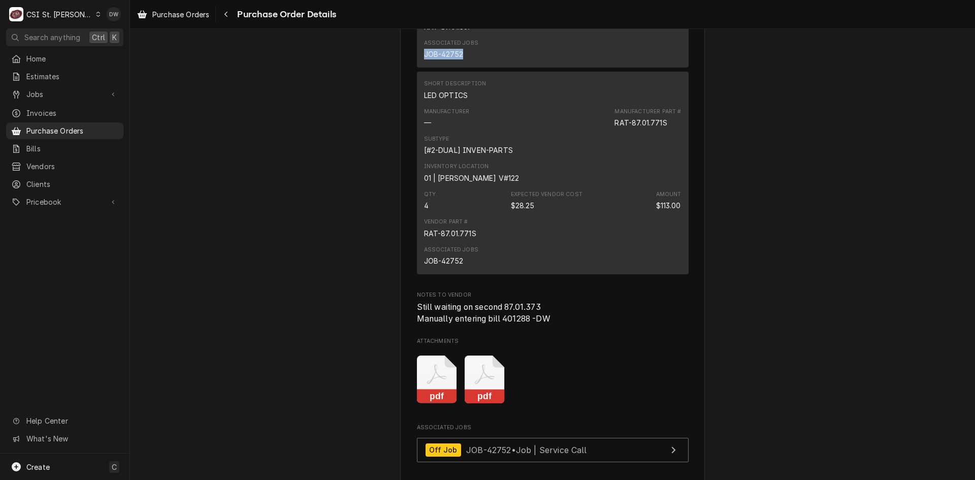
scroll to position [1270, 0]
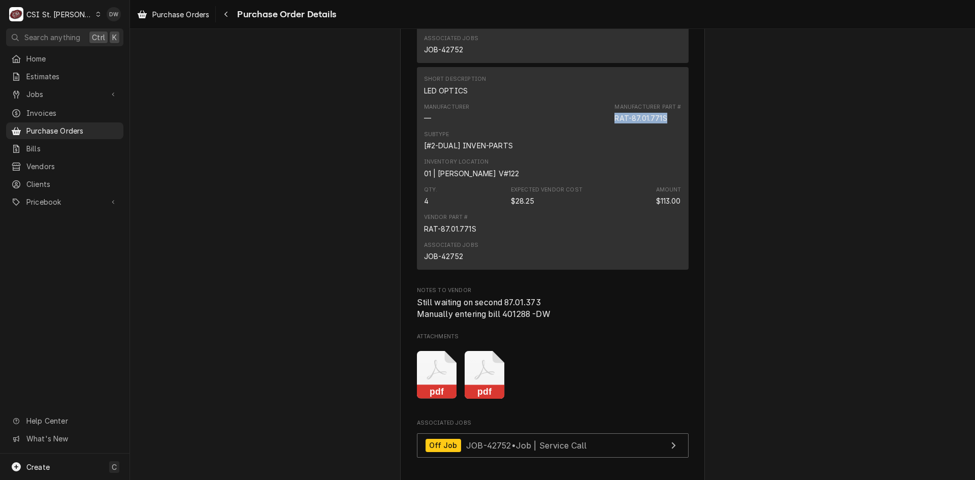
drag, startPoint x: 663, startPoint y: 151, endPoint x: 611, endPoint y: 155, distance: 52.5
click at [611, 127] on div "Manufacturer — Manufacturer Part # RAT-87.01.771S" at bounding box center [553, 113] width 258 height 27
copy div "RAT-87.01.771S"
drag, startPoint x: 460, startPoint y: 285, endPoint x: 407, endPoint y: 285, distance: 52.8
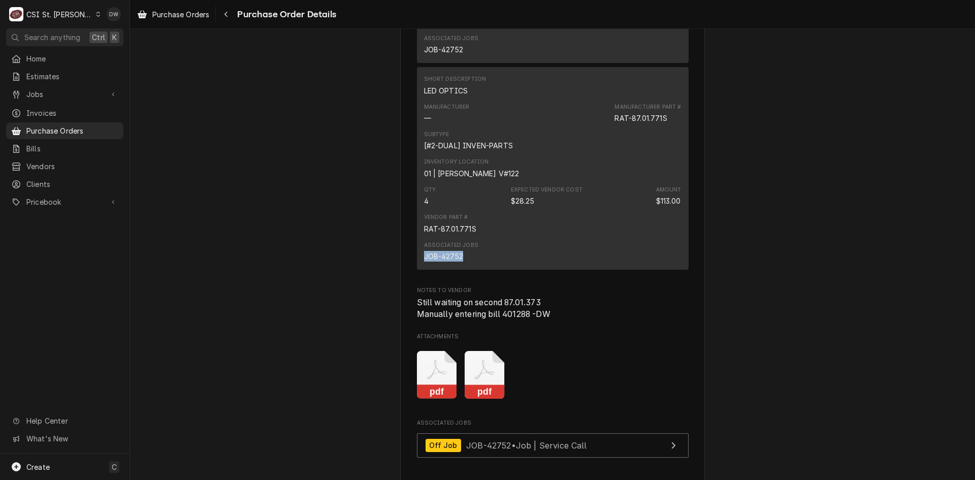
copy div "JOB-42752"
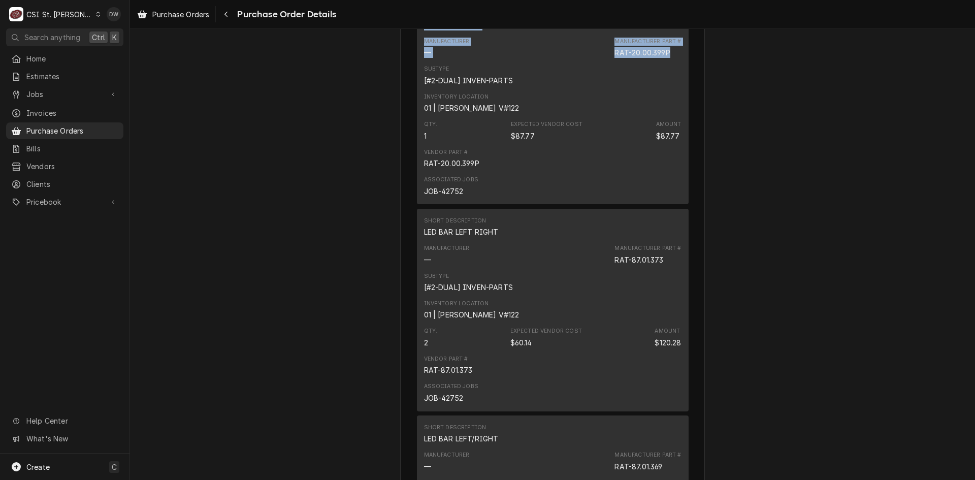
scroll to position [702, 0]
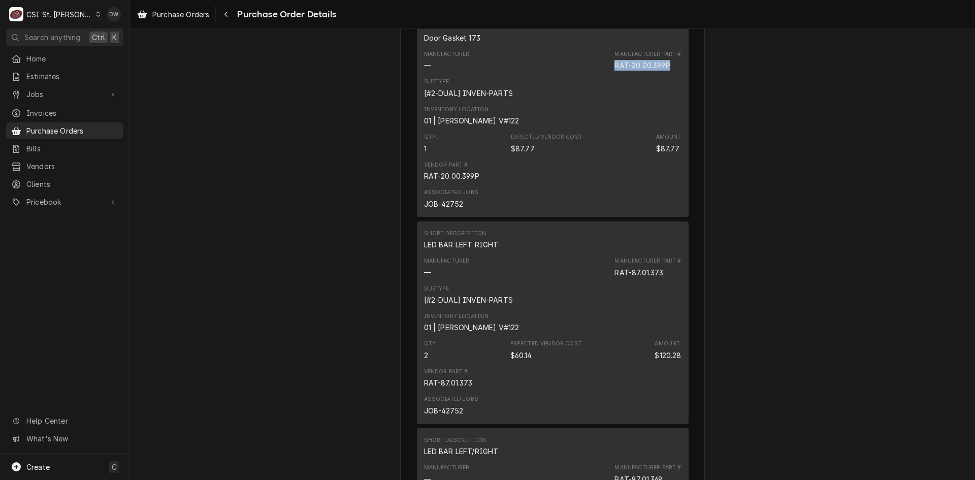
drag, startPoint x: 670, startPoint y: 35, endPoint x: 610, endPoint y: 98, distance: 87.3
click at [610, 74] on div "Manufacturer — Manufacturer Part # RAT-20.00.399P" at bounding box center [553, 60] width 258 height 27
copy div "RAT-20.00.399P"
drag, startPoint x: 460, startPoint y: 238, endPoint x: 413, endPoint y: 238, distance: 46.7
click at [417, 217] on div "Short Description Door Gasket 173 Manufacturer — Manufacturer Part # RAT-20.00.…" at bounding box center [553, 116] width 272 height 202
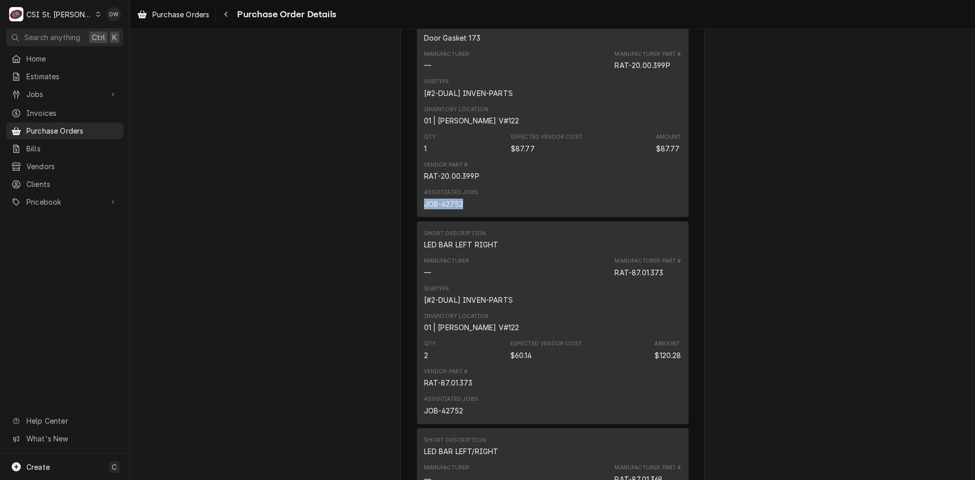
copy div "JOB-42752"
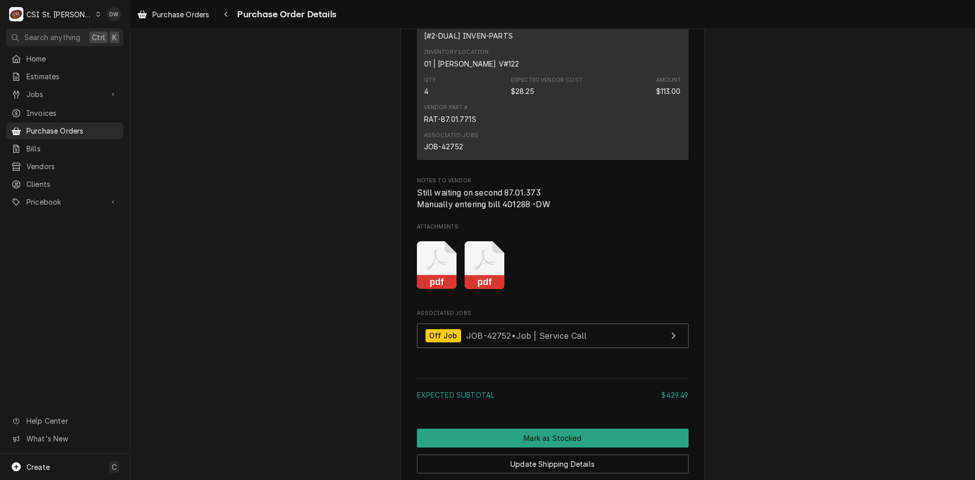
scroll to position [1374, 0]
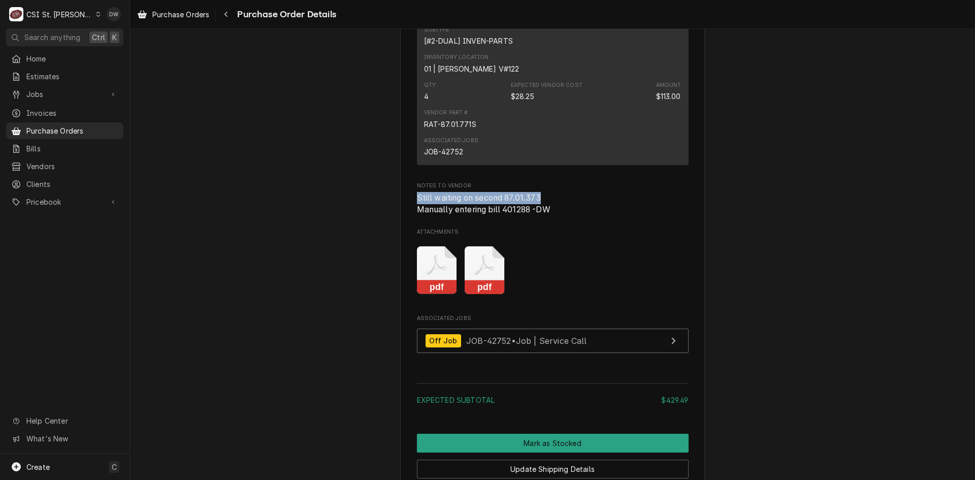
drag, startPoint x: 538, startPoint y: 230, endPoint x: 406, endPoint y: 228, distance: 131.6
copy span "Still waiting on second 87.01.373"
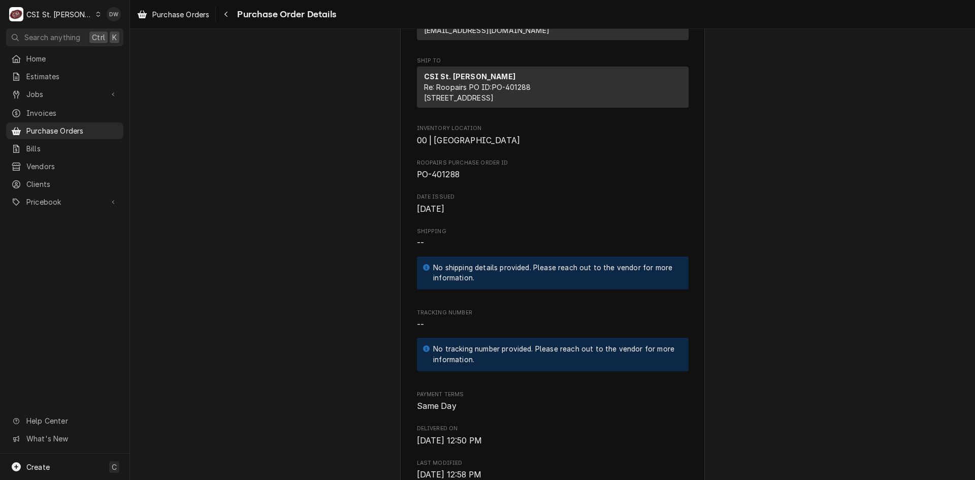
scroll to position [0, 0]
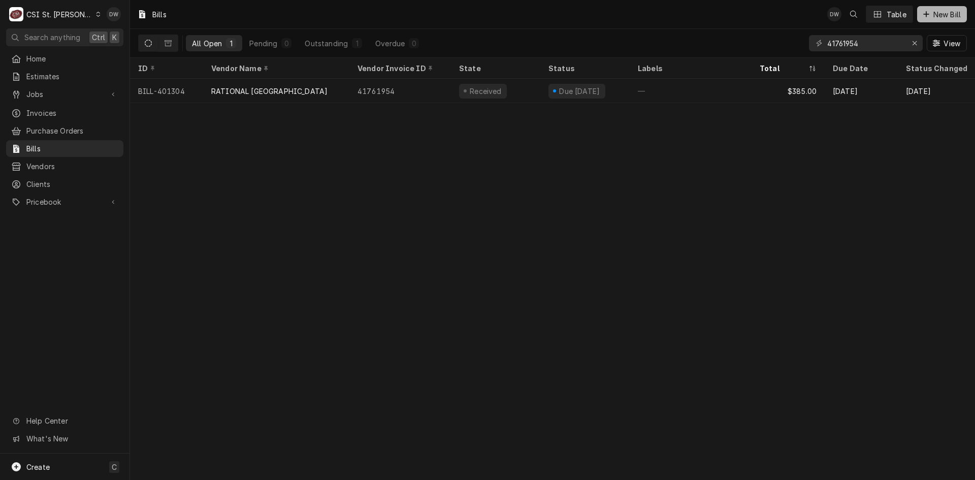
click at [943, 12] on span "New Bill" at bounding box center [947, 14] width 31 height 11
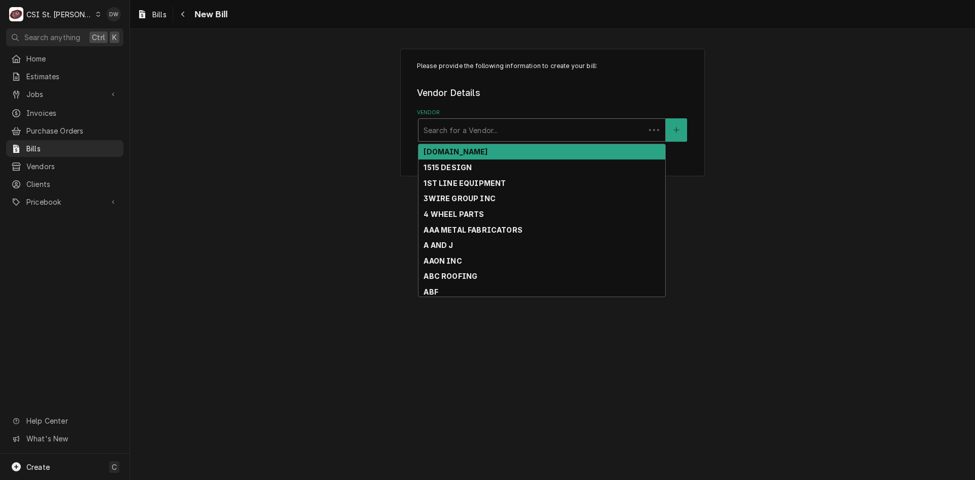
click at [433, 127] on div "Vendor" at bounding box center [532, 130] width 216 height 18
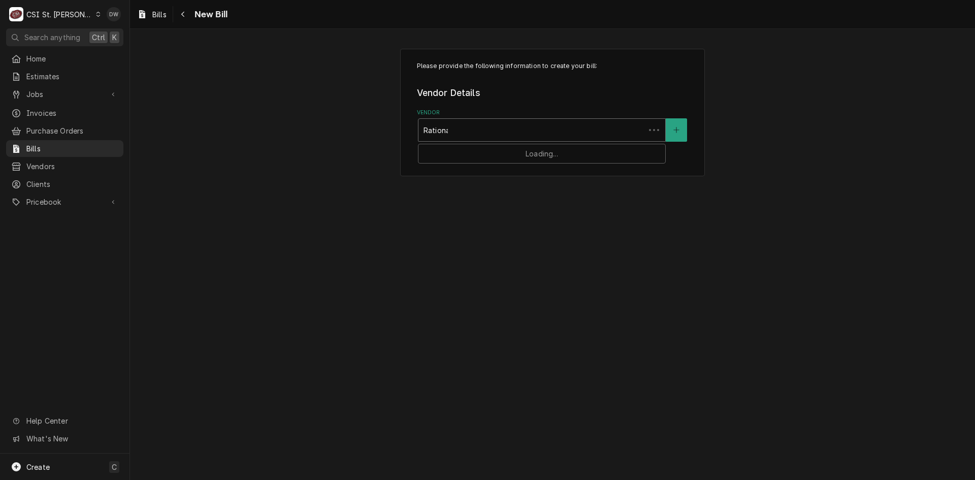
type input "Rational"
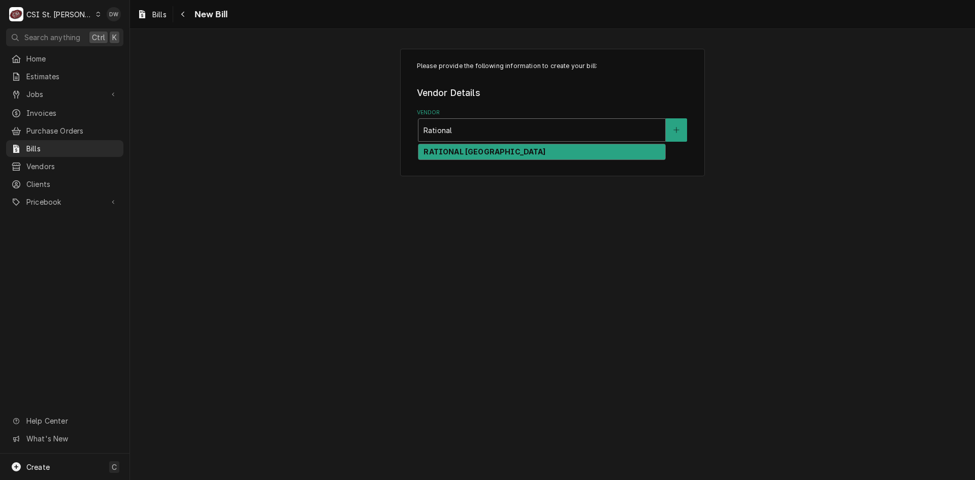
click at [521, 144] on div "RATIONAL [GEOGRAPHIC_DATA]" at bounding box center [542, 152] width 247 height 16
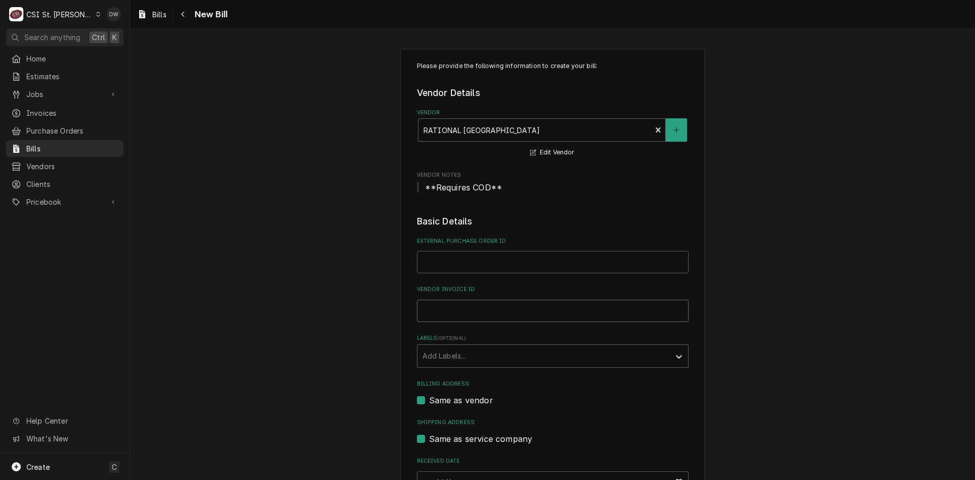
click at [450, 314] on input "Vendor Invoice ID" at bounding box center [553, 311] width 272 height 22
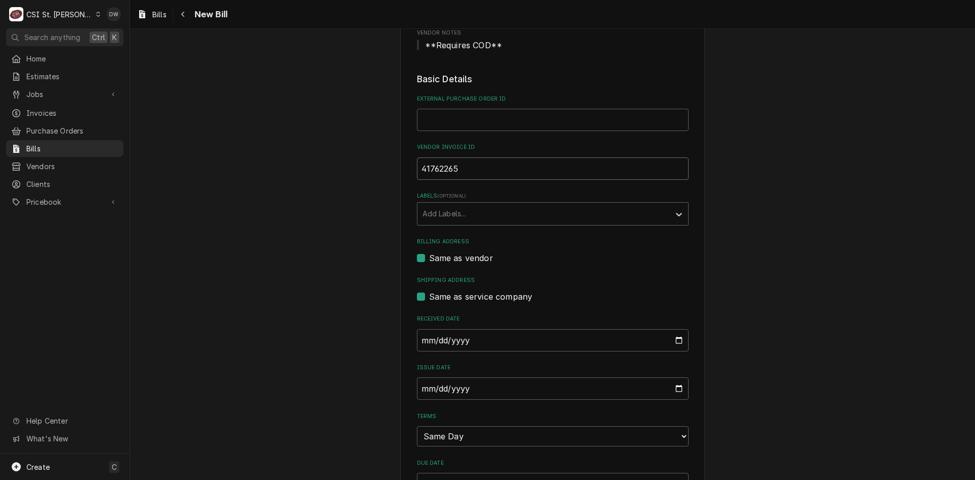
scroll to position [152, 0]
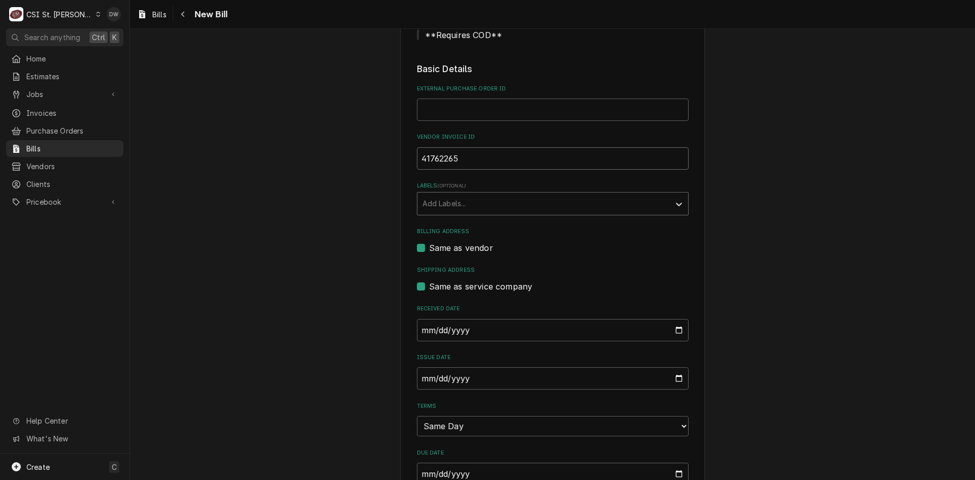
type input "41762265"
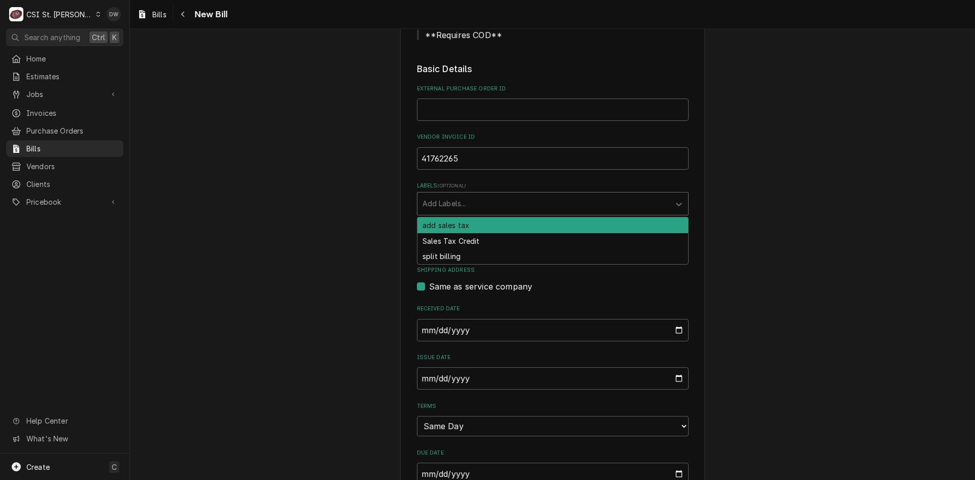
click at [465, 205] on div "Labels" at bounding box center [544, 204] width 242 height 18
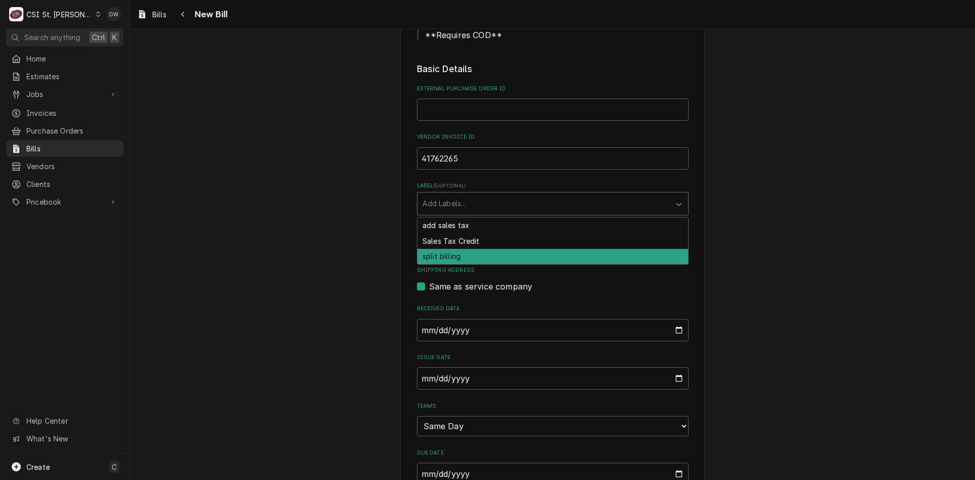
click at [456, 253] on div "split billing" at bounding box center [553, 257] width 271 height 16
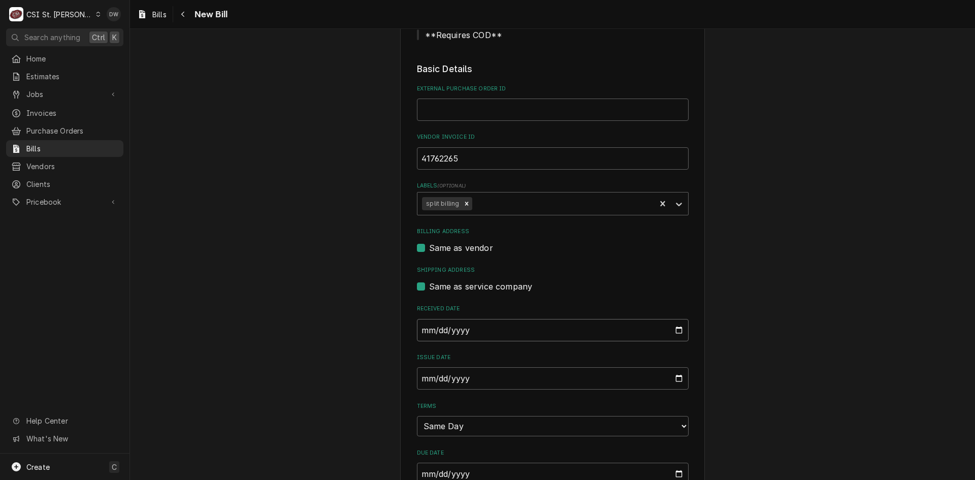
click at [421, 326] on input "2025-10-09" at bounding box center [553, 330] width 272 height 22
type input "2025-09-18"
click at [418, 377] on input "2025-10-09" at bounding box center [553, 378] width 272 height 22
type input "2025-09-18"
click at [810, 381] on div "Please provide the following information to create your bill: Vendor Details Ve…" at bounding box center [552, 387] width 845 height 1001
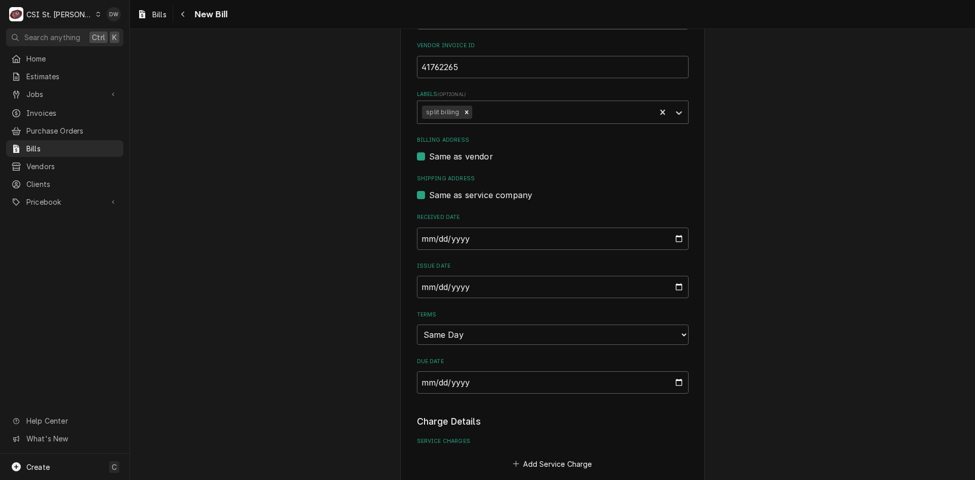
scroll to position [457, 0]
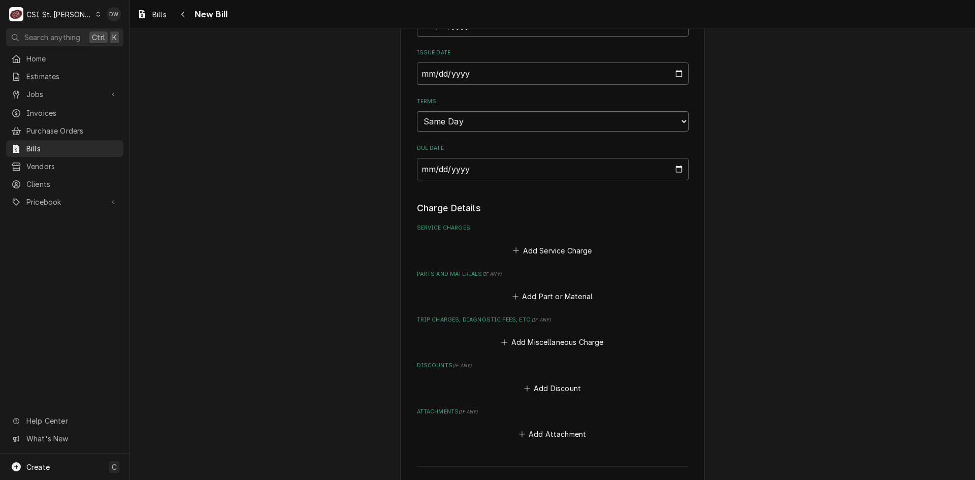
click at [540, 123] on select "Choose payment terms... Same Day Net 7 Net 14 Net 21 Net 30 Net 45 Net 60 Net 90" at bounding box center [553, 121] width 272 height 20
click at [552, 291] on button "Add Part or Material" at bounding box center [552, 296] width 84 height 14
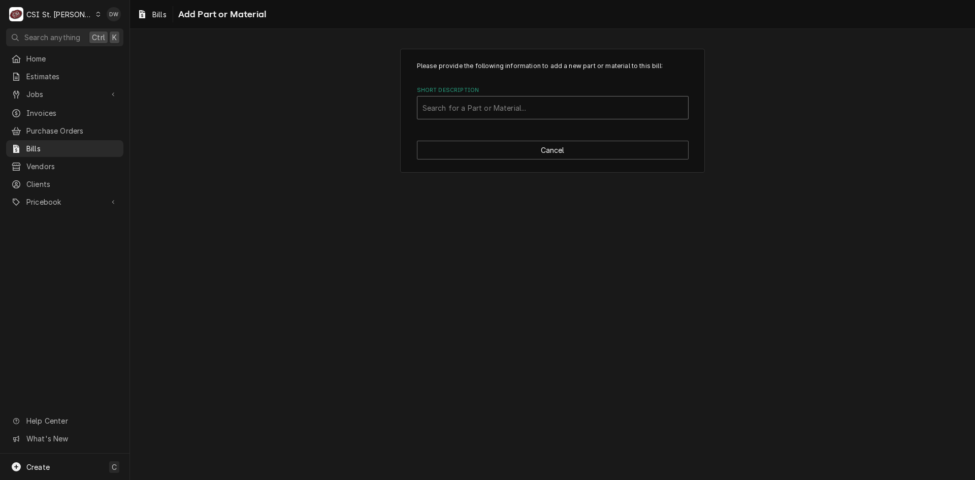
click at [434, 106] on div "Short Description" at bounding box center [553, 108] width 261 height 18
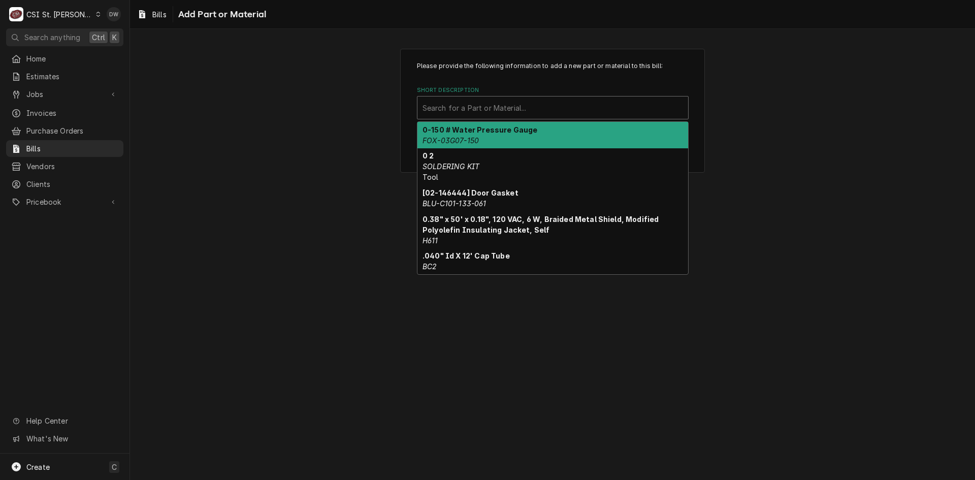
paste input "RAT-87.01.373"
type input "RAT-87.01.373"
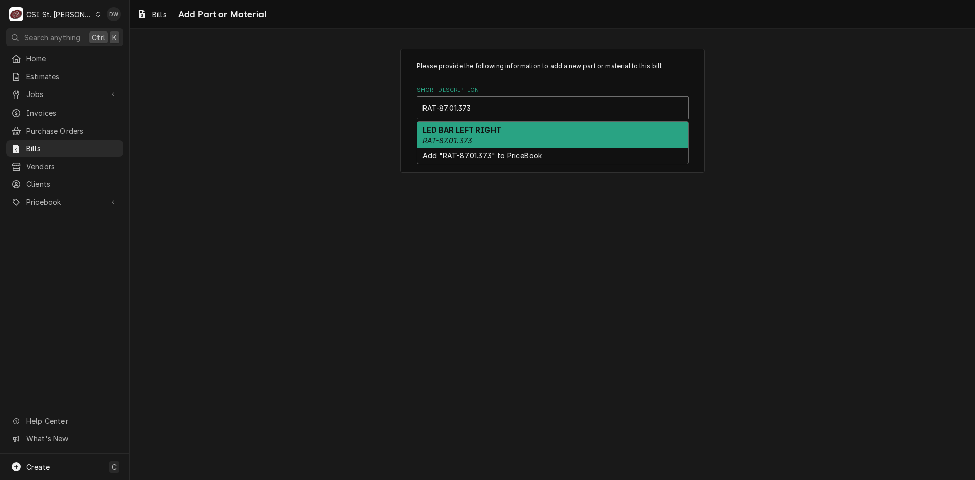
click at [466, 139] on em "RAT-87.01.373" at bounding box center [448, 140] width 50 height 9
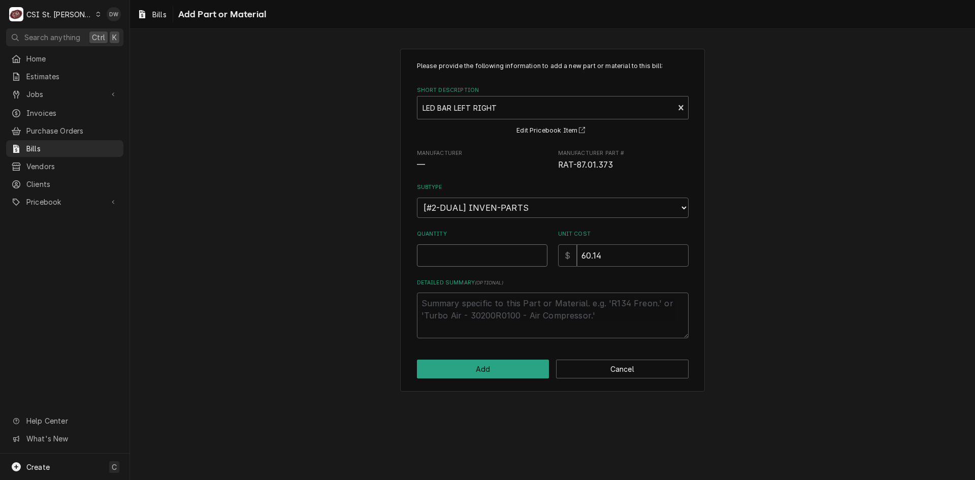
click at [460, 257] on input "Quantity" at bounding box center [482, 255] width 131 height 22
type textarea "x"
type input "1"
click at [442, 308] on textarea "Detailed Summary ( optional )" at bounding box center [553, 316] width 272 height 46
click at [433, 311] on textarea "Detailed Summary ( optional )" at bounding box center [553, 316] width 272 height 46
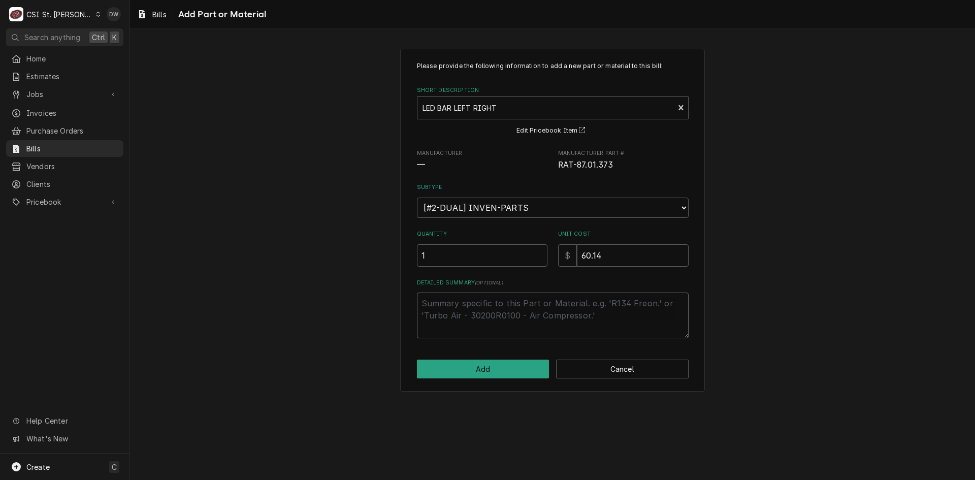
paste textarea "JOB-42752"
type textarea "x"
type textarea "JOB-42752"
click at [480, 370] on button "Add" at bounding box center [483, 369] width 133 height 19
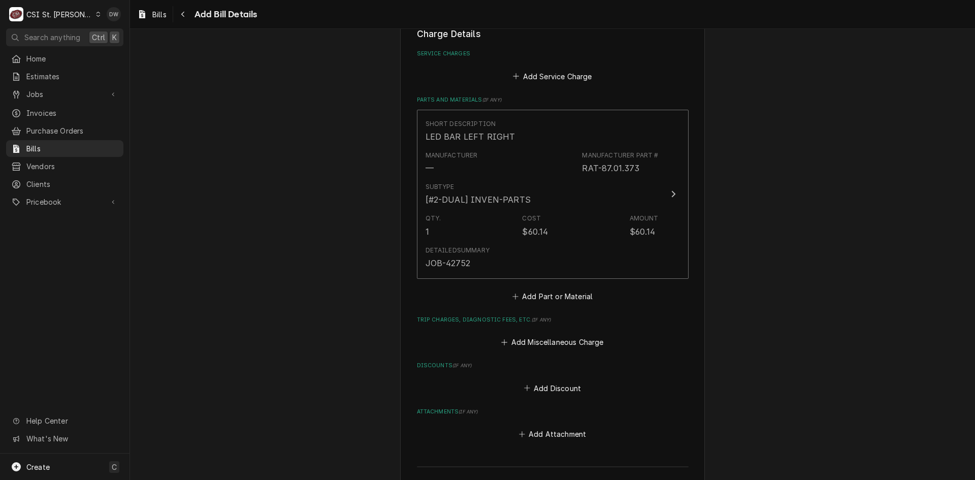
scroll to position [648, 0]
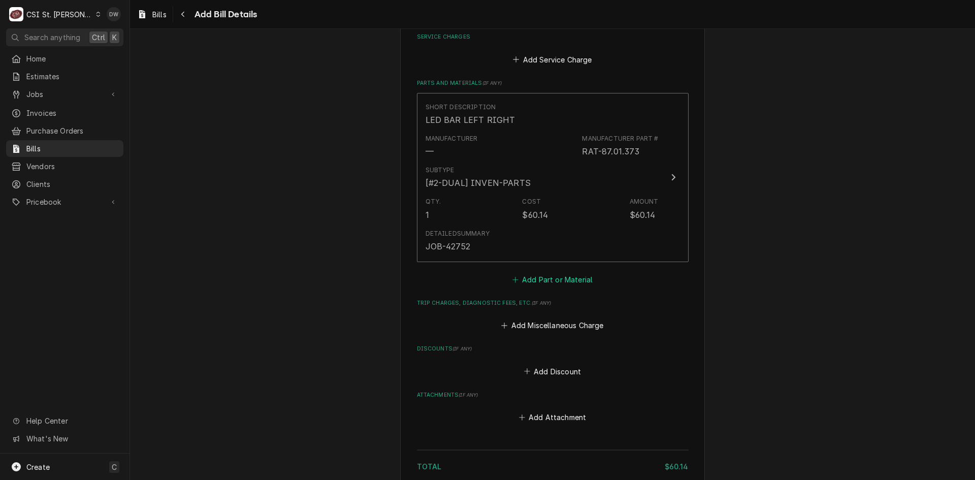
click at [546, 279] on button "Add Part or Material" at bounding box center [552, 279] width 84 height 14
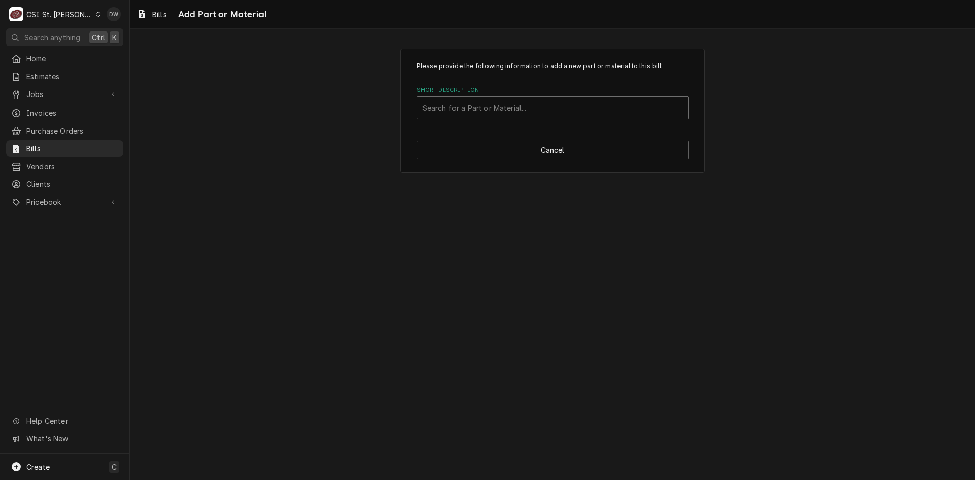
click at [471, 104] on div "Short Description" at bounding box center [553, 108] width 261 height 18
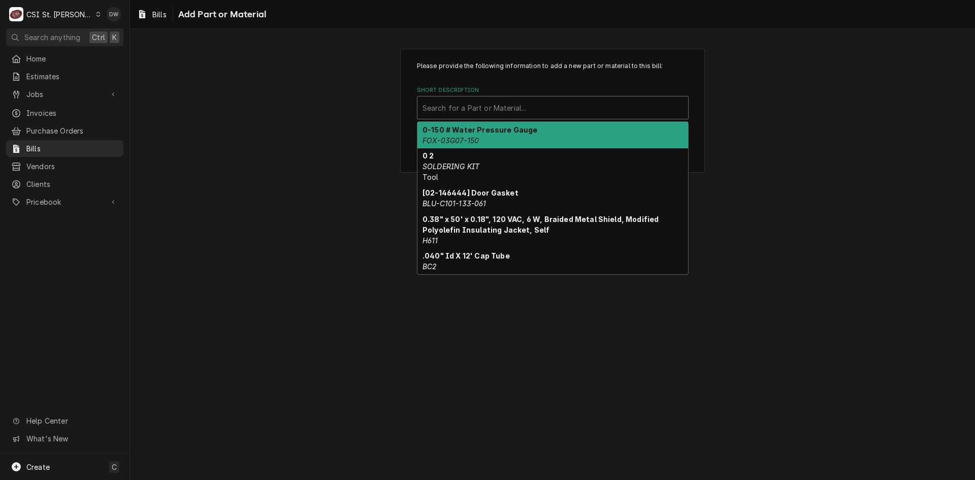
paste input "RAT-87.01.369"
type input "RAT-87.01.369"
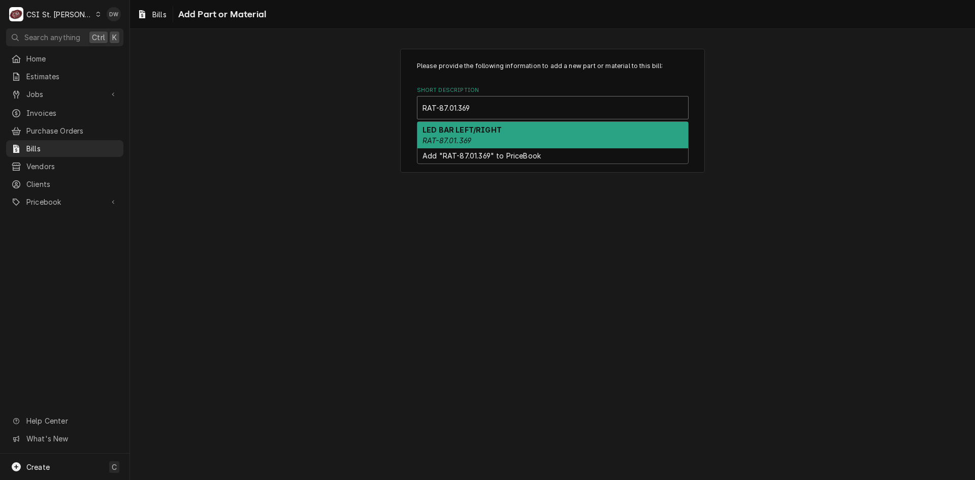
click at [478, 134] on strong "LED BAR LEFT/RIGHT" at bounding box center [462, 129] width 79 height 9
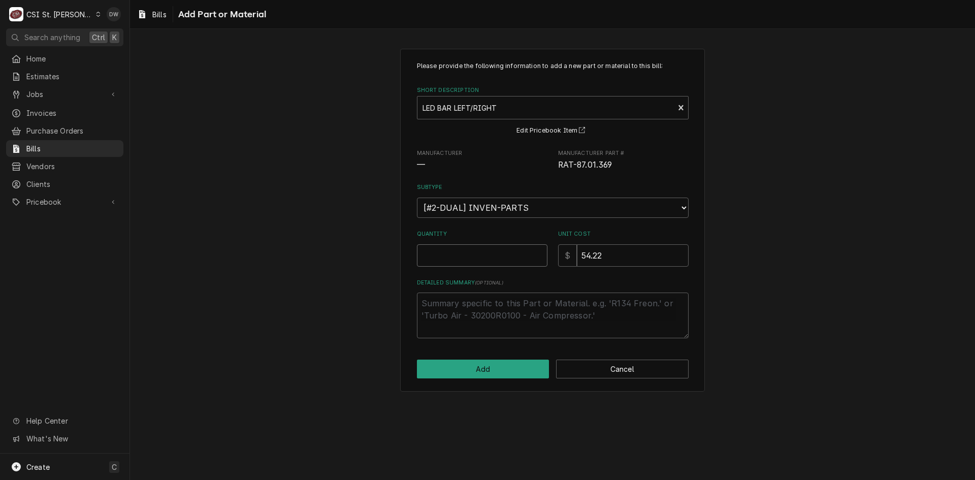
click at [447, 247] on input "Quantity" at bounding box center [482, 255] width 131 height 22
click at [468, 249] on input "Quantity" at bounding box center [482, 255] width 131 height 22
type textarea "x"
type input "2"
click at [446, 309] on textarea "Detailed Summary ( optional )" at bounding box center [553, 316] width 272 height 46
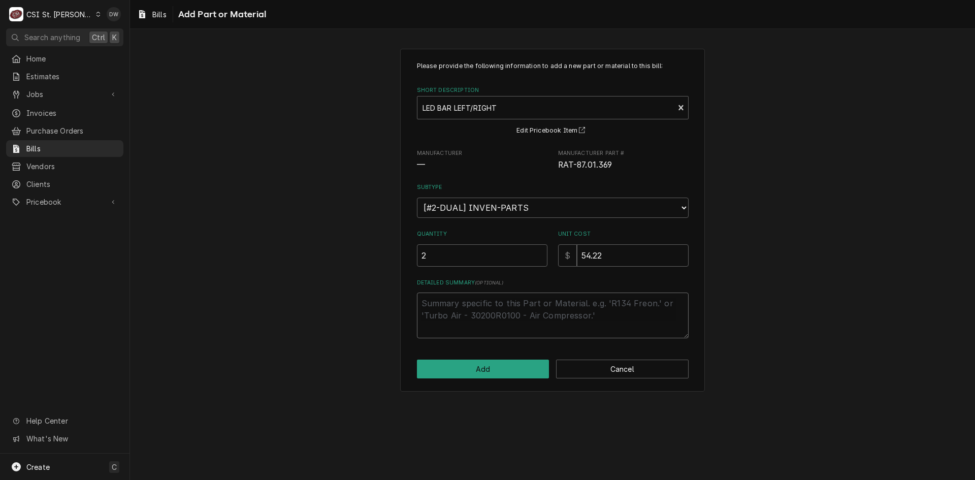
paste textarea "JOB-42752"
type textarea "x"
type textarea "JOB-42752"
click at [470, 368] on button "Add" at bounding box center [483, 369] width 133 height 19
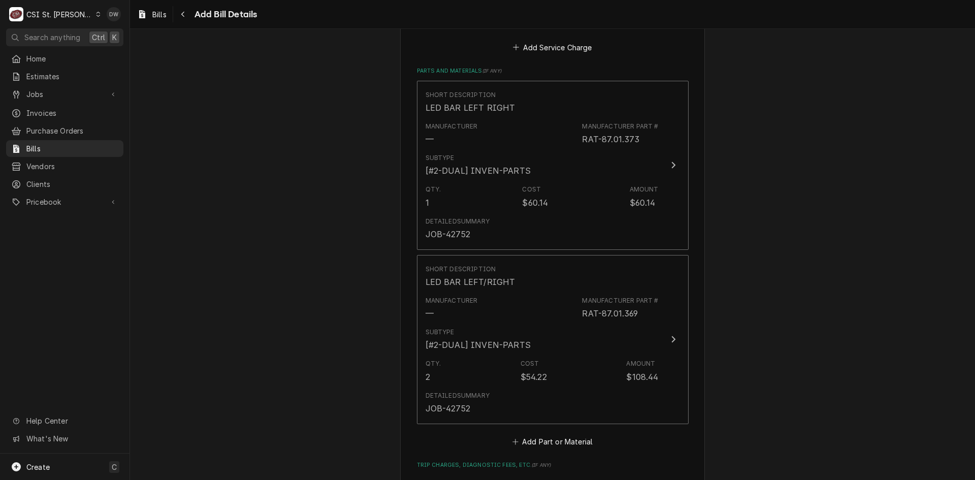
scroll to position [839, 0]
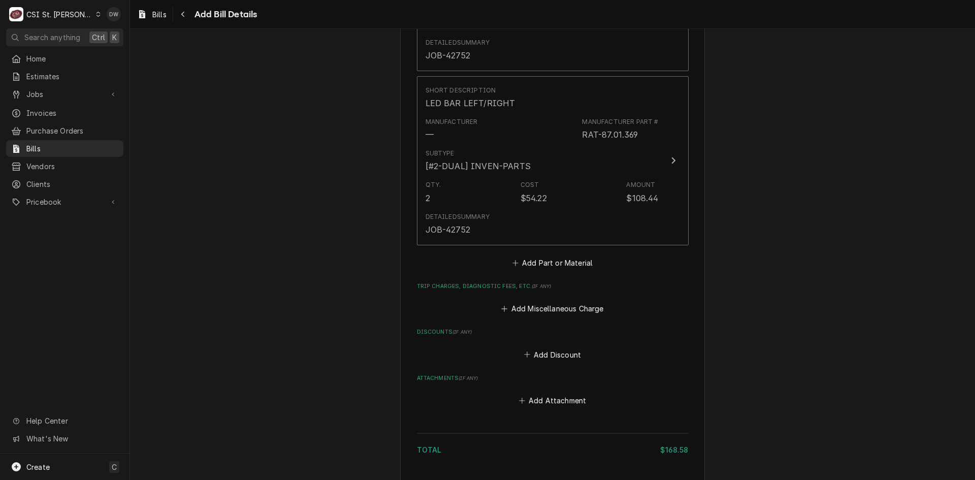
click at [554, 253] on div "Short Description LED BAR LEFT RIGHT Manufacturer — Manufacturer Part # RAT-87.…" at bounding box center [553, 86] width 272 height 368
click at [553, 260] on button "Add Part or Material" at bounding box center [552, 262] width 84 height 14
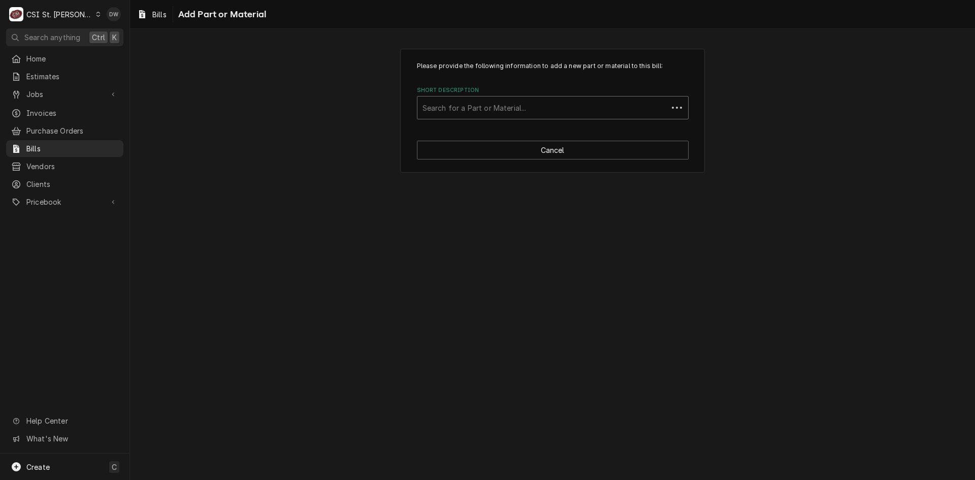
click at [470, 105] on div "Short Description" at bounding box center [543, 108] width 240 height 18
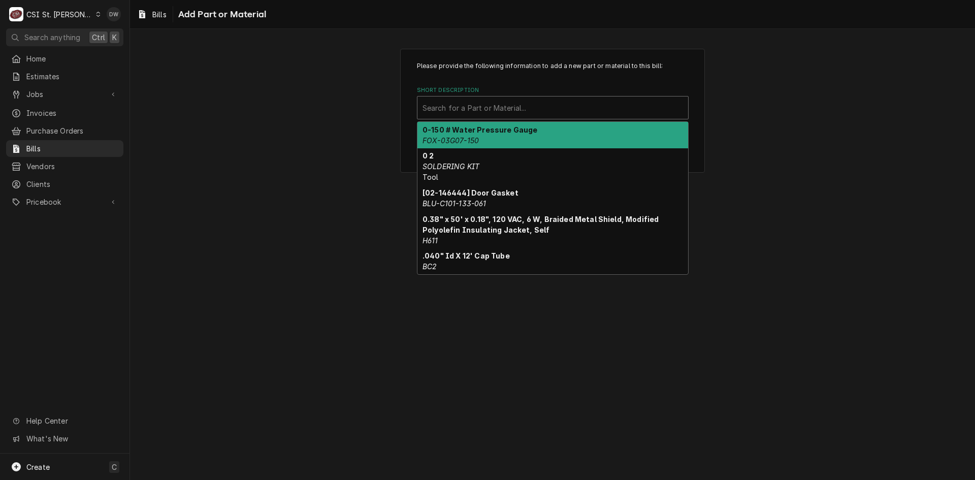
paste input "RAT-87.01.771S"
type input "RAT-87.01.771S"
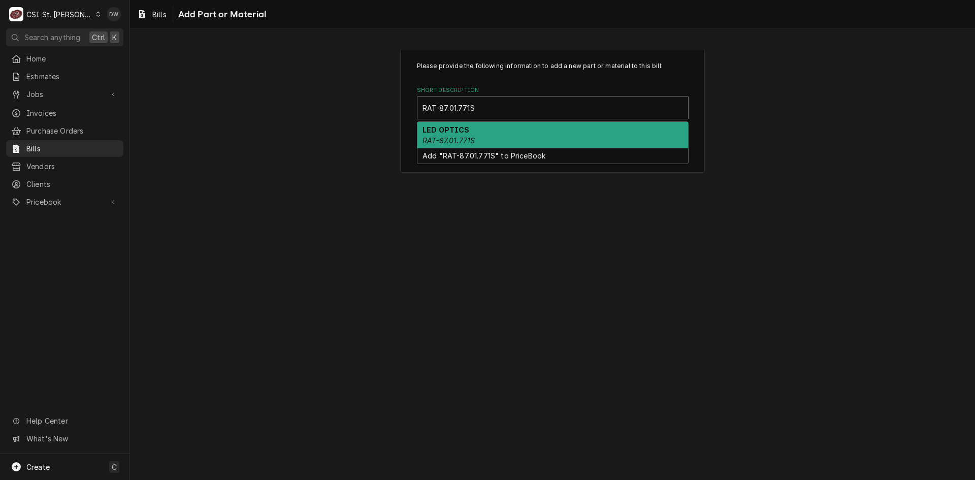
click at [474, 137] on em "RAT-87.01.771S" at bounding box center [449, 140] width 52 height 9
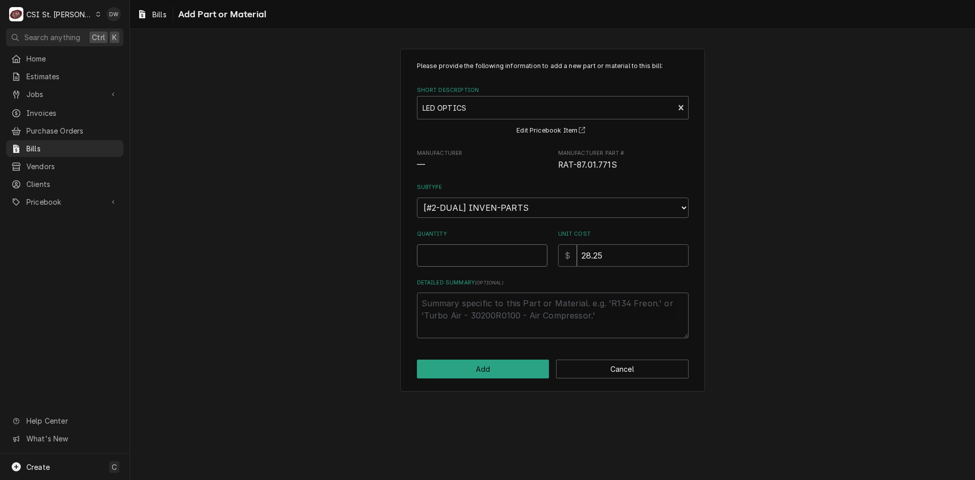
click at [472, 255] on input "Quantity" at bounding box center [482, 255] width 131 height 22
type textarea "x"
type input "4"
click at [472, 315] on textarea "Detailed Summary ( optional )" at bounding box center [553, 316] width 272 height 46
paste textarea "JOB-42752"
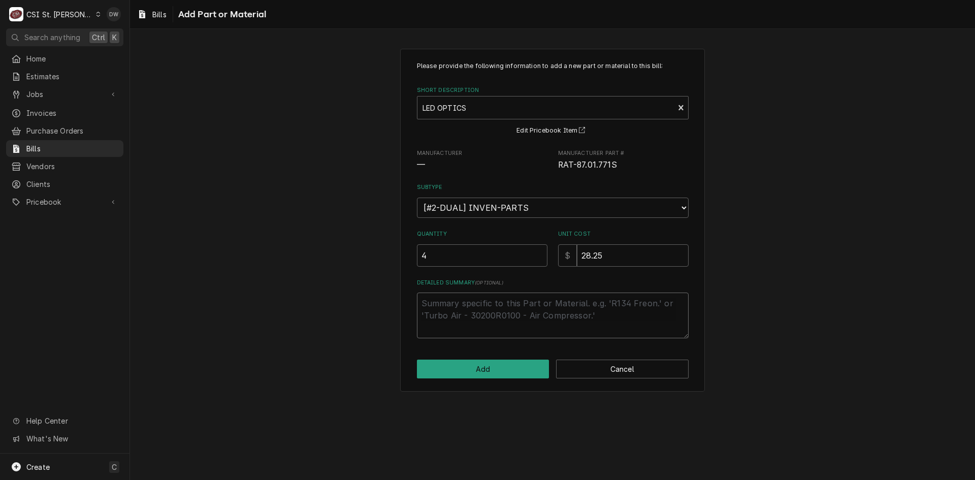
type textarea "x"
type textarea "JOB-42752"
click at [480, 364] on button "Add" at bounding box center [483, 369] width 133 height 19
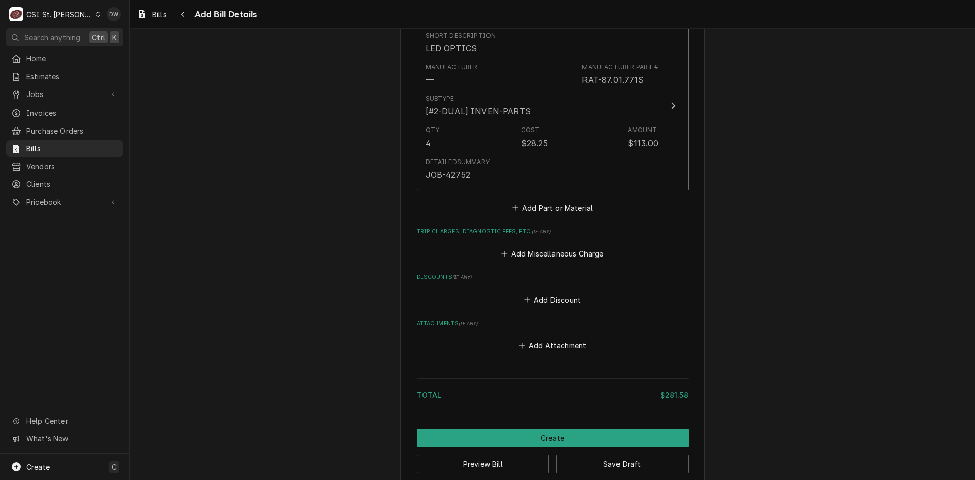
scroll to position [1083, 0]
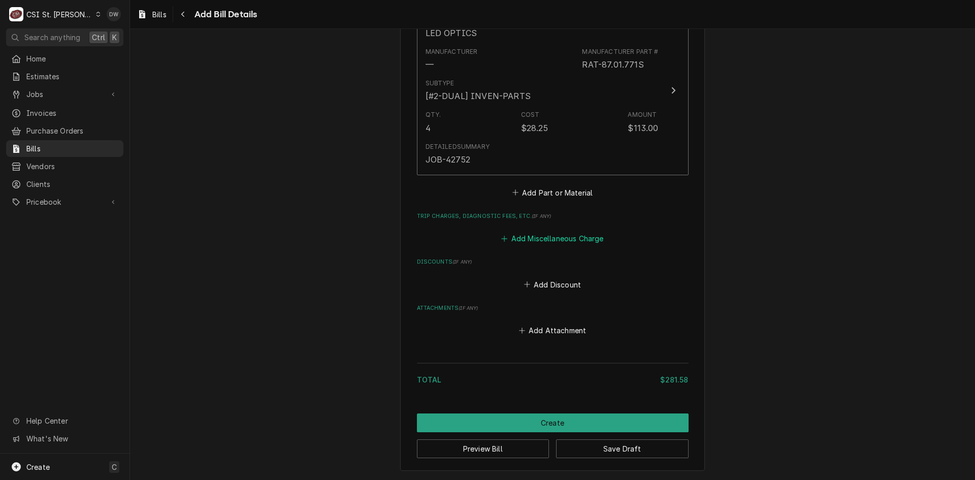
click at [591, 237] on button "Add Miscellaneous Charge" at bounding box center [553, 239] width 106 height 14
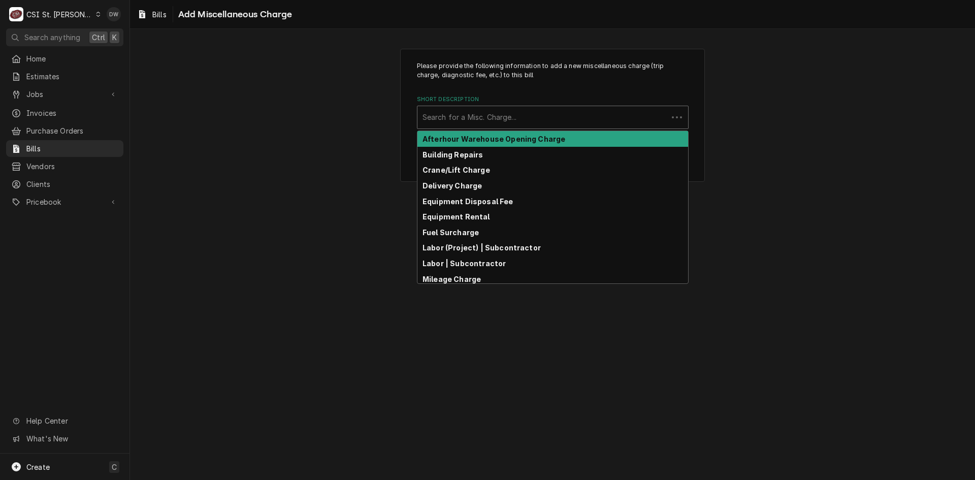
click at [514, 109] on div "Short Description" at bounding box center [543, 117] width 240 height 18
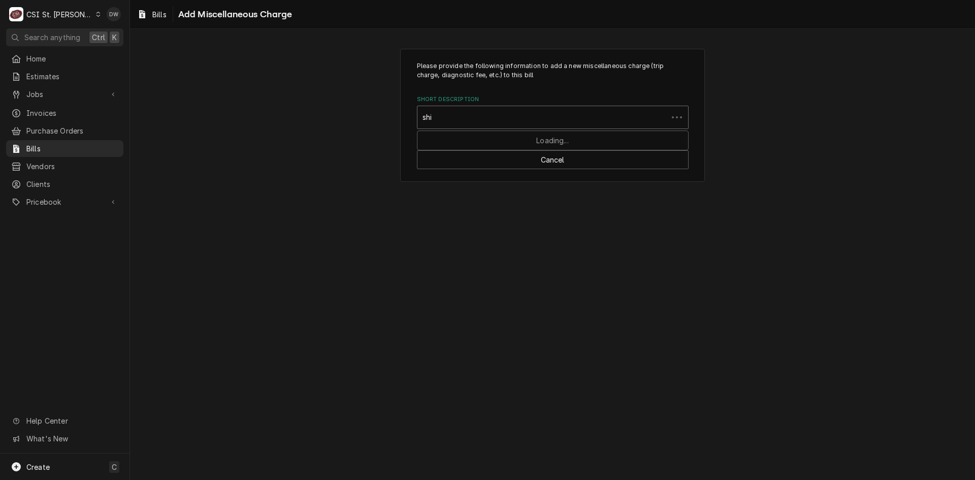
type input "ship"
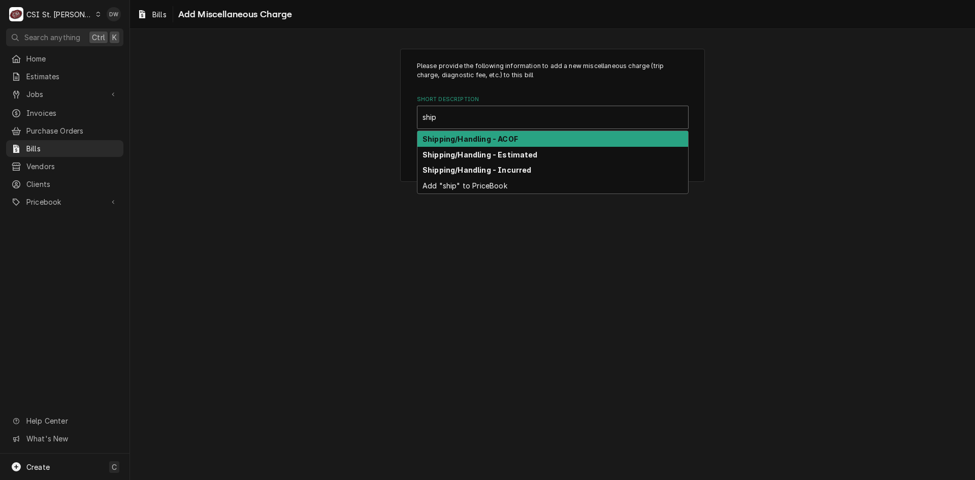
click at [518, 135] on div "Shipping/Handling - ACOF" at bounding box center [553, 139] width 271 height 16
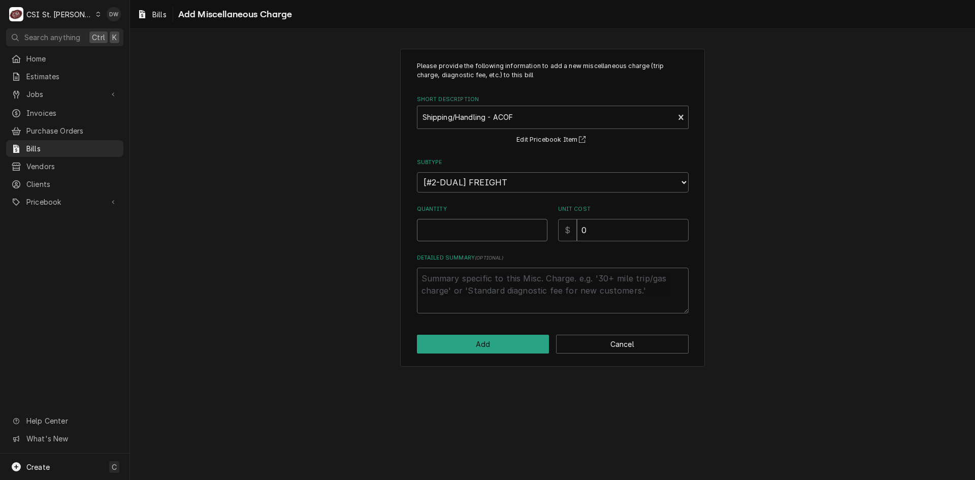
click at [494, 229] on input "Quantity" at bounding box center [482, 230] width 131 height 22
type textarea "x"
type input "1"
drag, startPoint x: 587, startPoint y: 237, endPoint x: 548, endPoint y: 240, distance: 39.2
click at [550, 241] on div "Quantity 1 Unit Cost $ 0" at bounding box center [553, 223] width 272 height 36
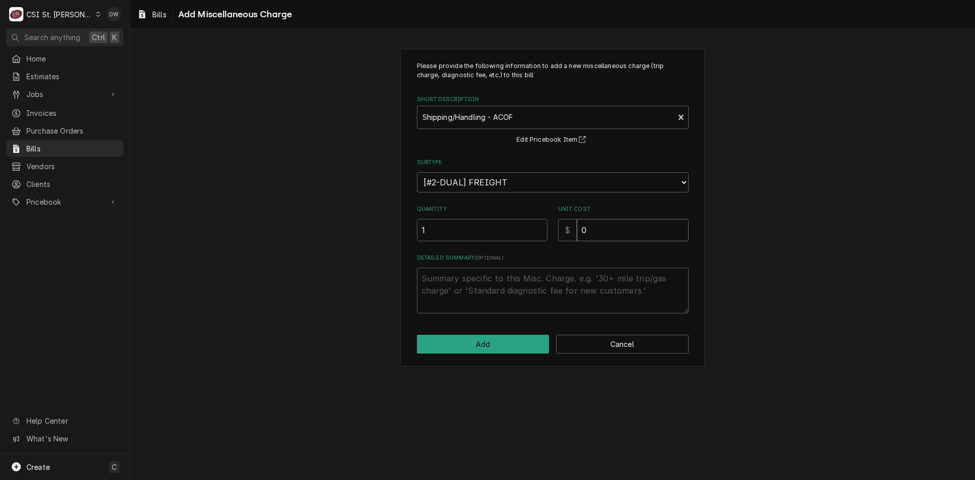
type textarea "x"
type input "1"
type textarea "x"
type input "12"
type textarea "x"
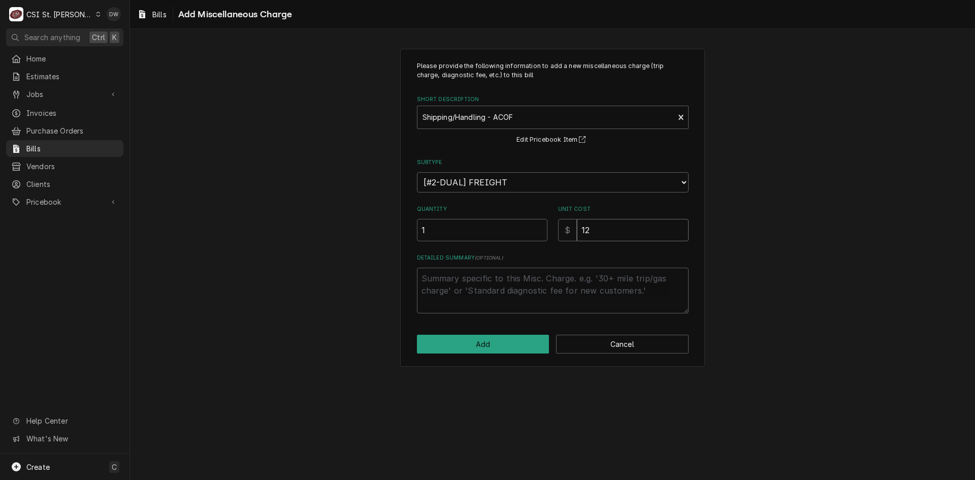
type input "12.0"
type textarea "x"
type input "12.00"
click at [519, 343] on button "Add" at bounding box center [483, 344] width 133 height 19
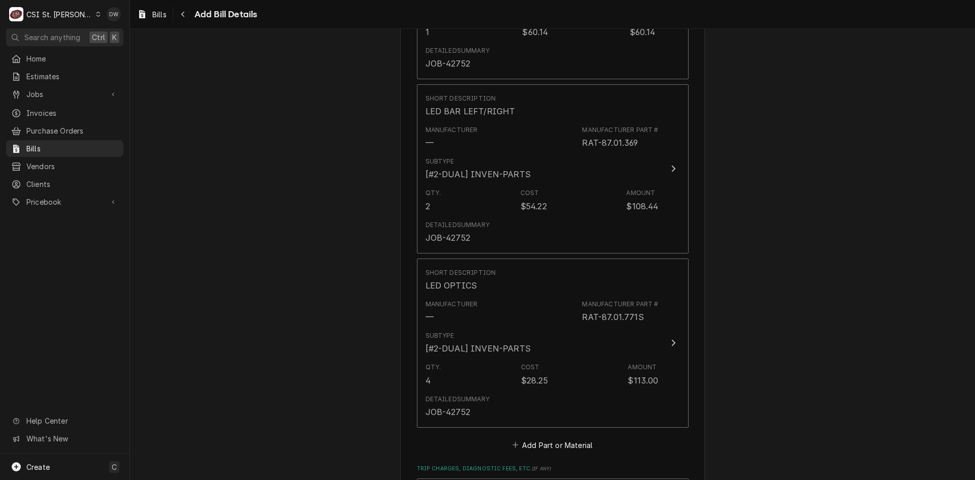
scroll to position [1042, 0]
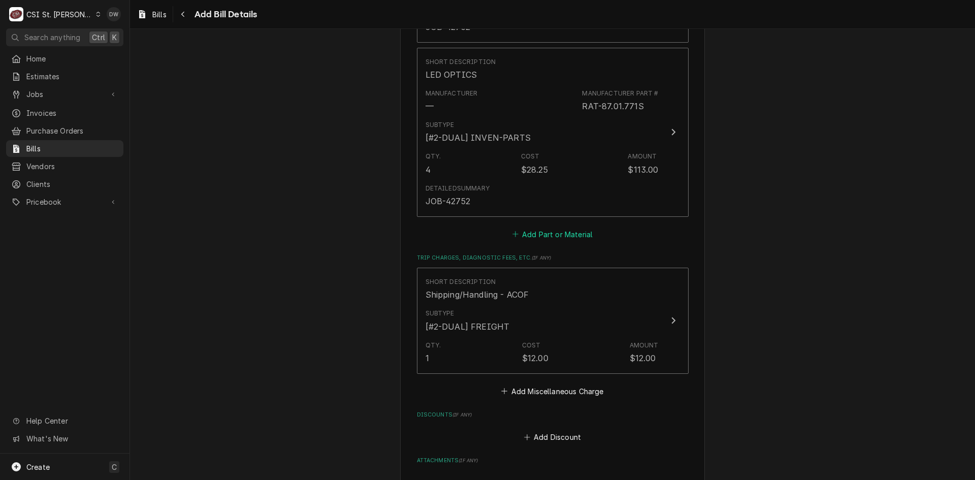
click at [543, 227] on button "Add Part or Material" at bounding box center [552, 234] width 84 height 14
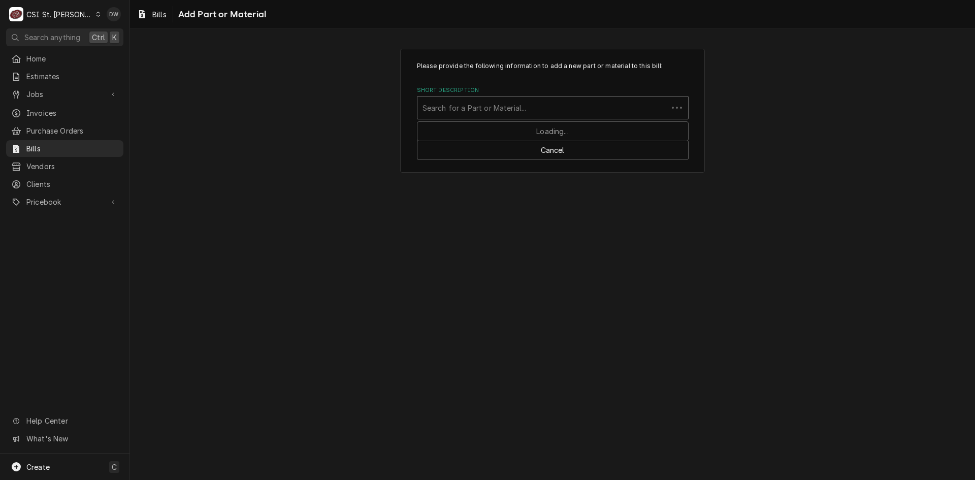
click at [464, 103] on div "Short Description" at bounding box center [543, 108] width 240 height 18
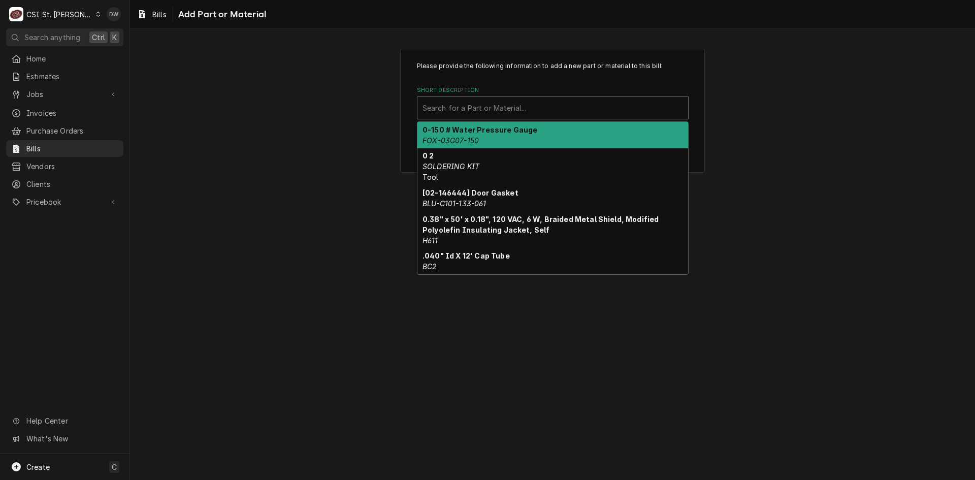
paste input "RAT-20.00.399P"
type input "RAT-20.00.399P"
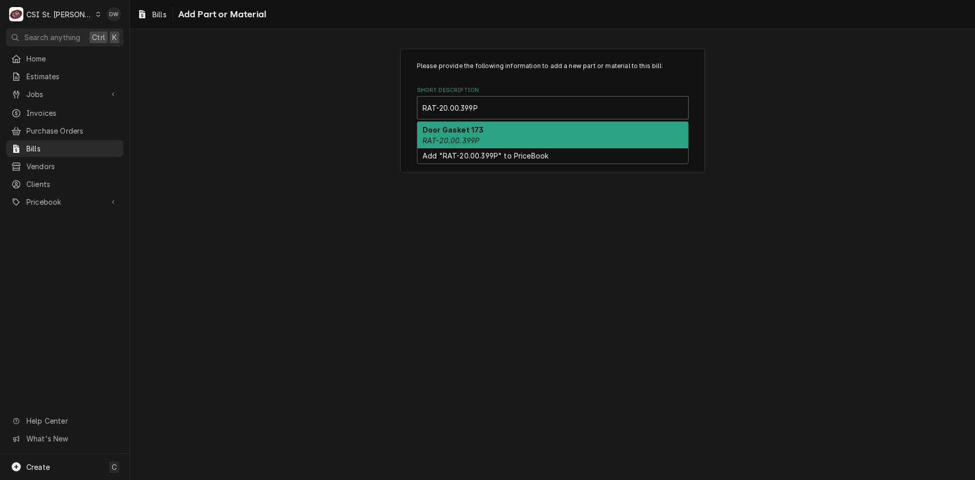
click at [478, 138] on em "RAT-20.00.399P" at bounding box center [451, 140] width 57 height 9
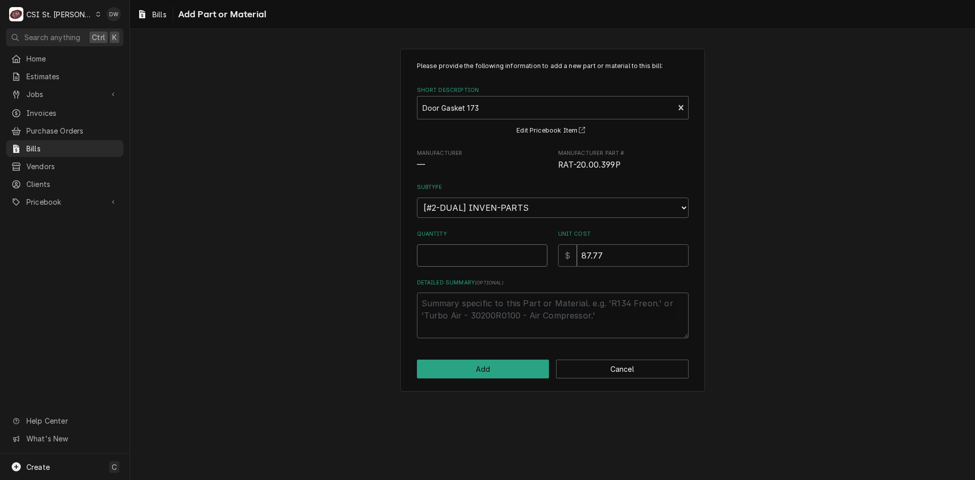
click at [441, 255] on input "Quantity" at bounding box center [482, 255] width 131 height 22
type textarea "x"
type input "1"
click at [476, 307] on textarea "Detailed Summary ( optional )" at bounding box center [553, 316] width 272 height 46
paste textarea "JOB-42752"
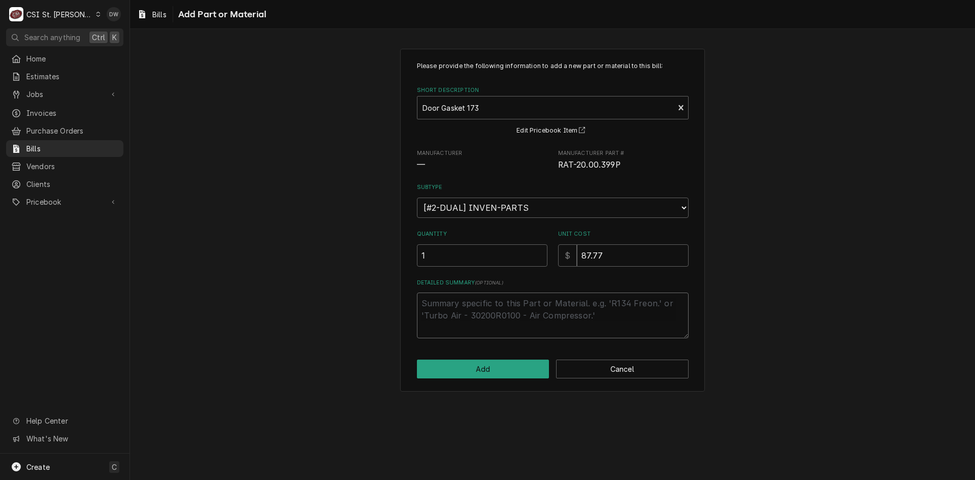
type textarea "x"
type textarea "JOB-42752"
click at [505, 374] on button "Add" at bounding box center [483, 369] width 133 height 19
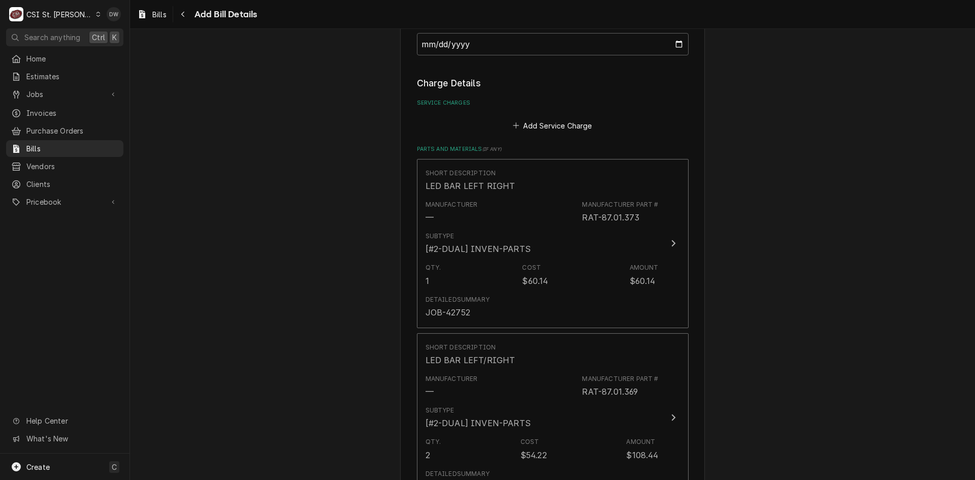
scroll to position [505, 0]
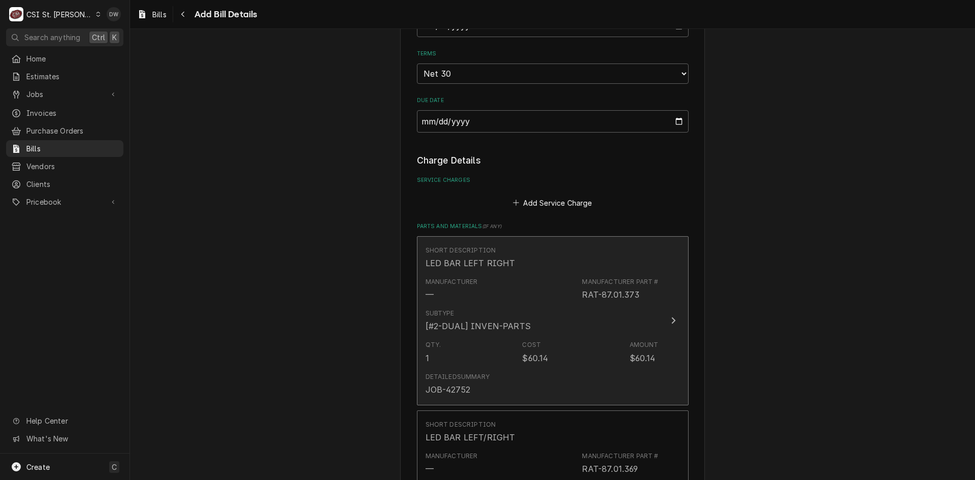
click at [667, 324] on div "Update Line Item" at bounding box center [673, 320] width 13 height 12
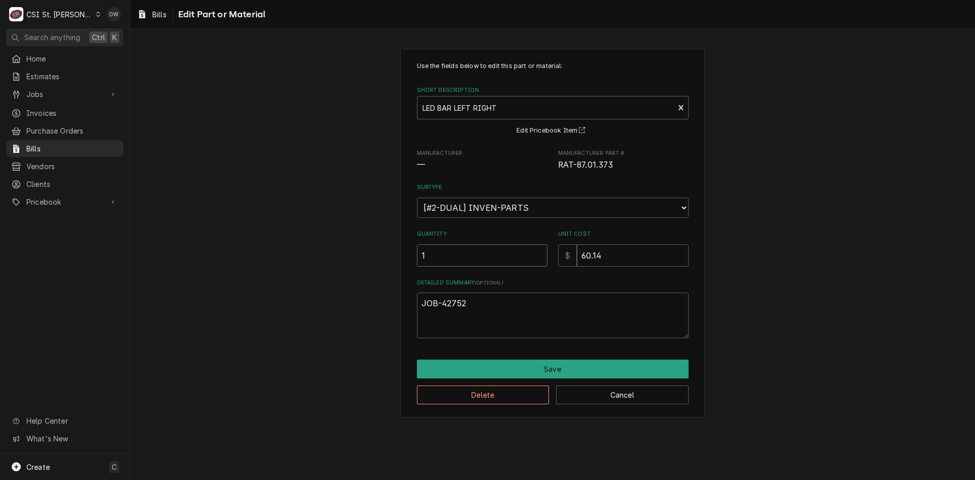
drag, startPoint x: 416, startPoint y: 258, endPoint x: 384, endPoint y: 258, distance: 31.5
click at [400, 259] on div "Use the fields below to edit this part or material: Short Description LED BAR L…" at bounding box center [552, 233] width 305 height 369
type textarea "x"
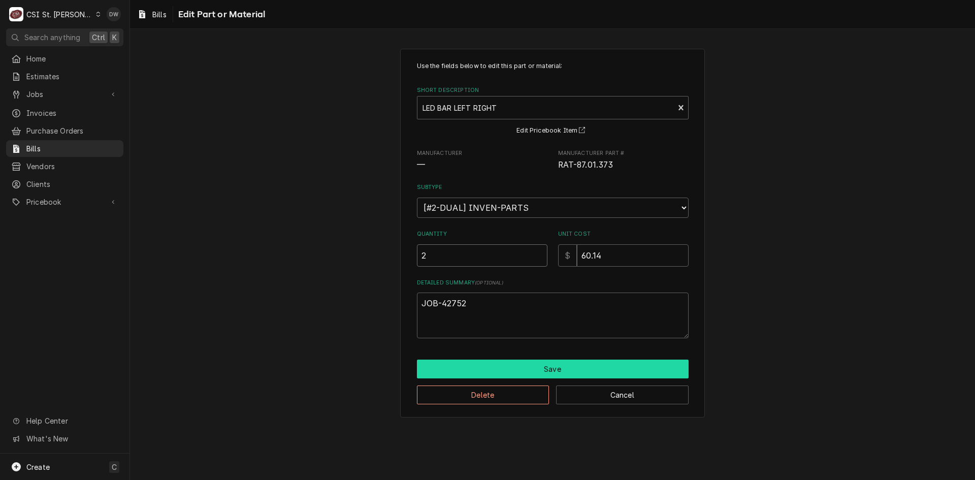
type input "2"
click at [512, 378] on button "Save" at bounding box center [553, 369] width 272 height 19
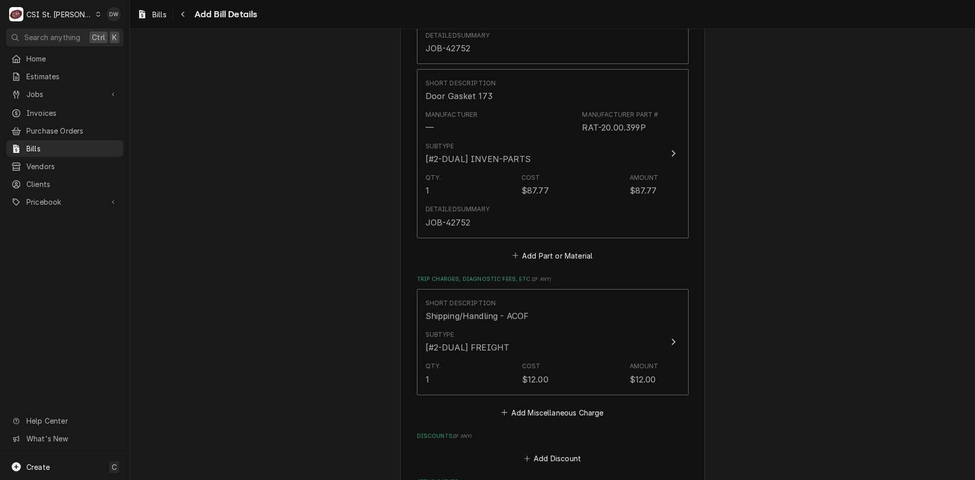
scroll to position [1362, 0]
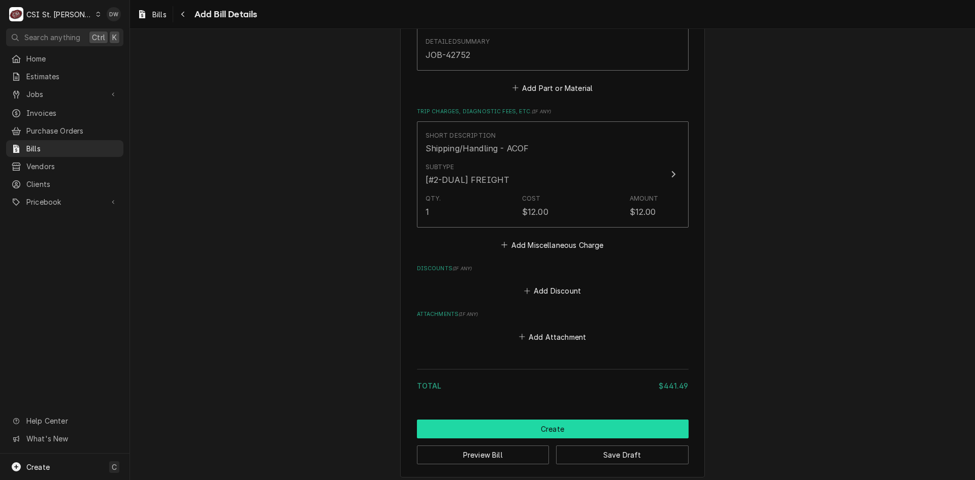
click at [552, 432] on button "Create" at bounding box center [553, 429] width 272 height 19
